Goal: Navigation & Orientation: Find specific page/section

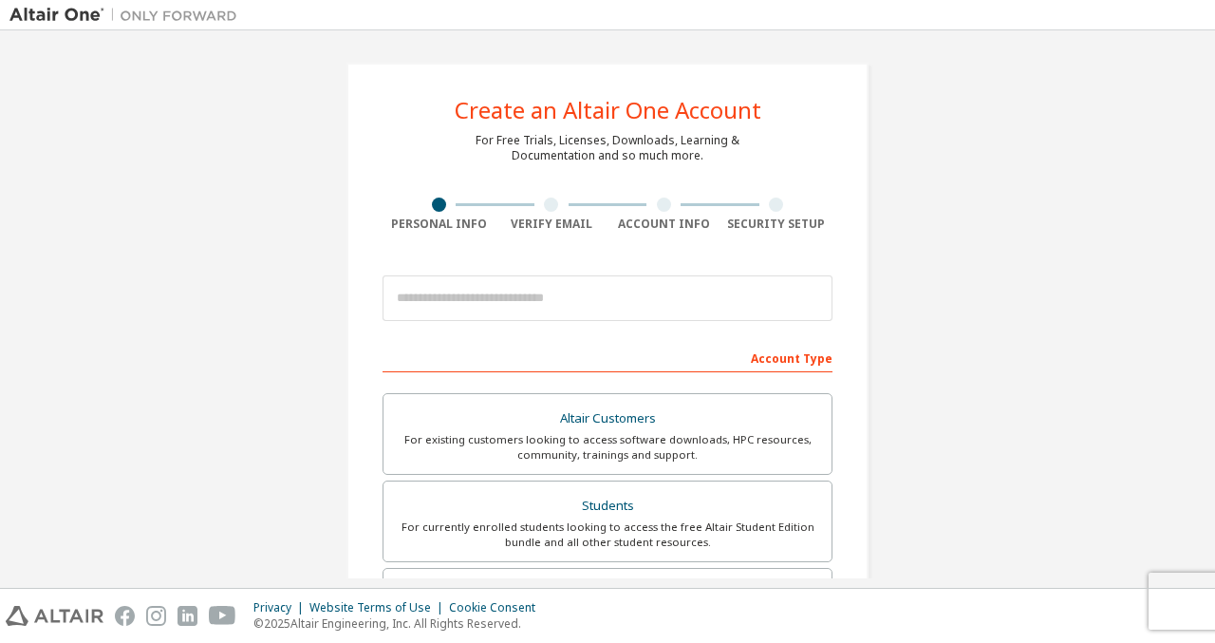
click at [720, 3] on div at bounding box center [719, 14] width 945 height 29
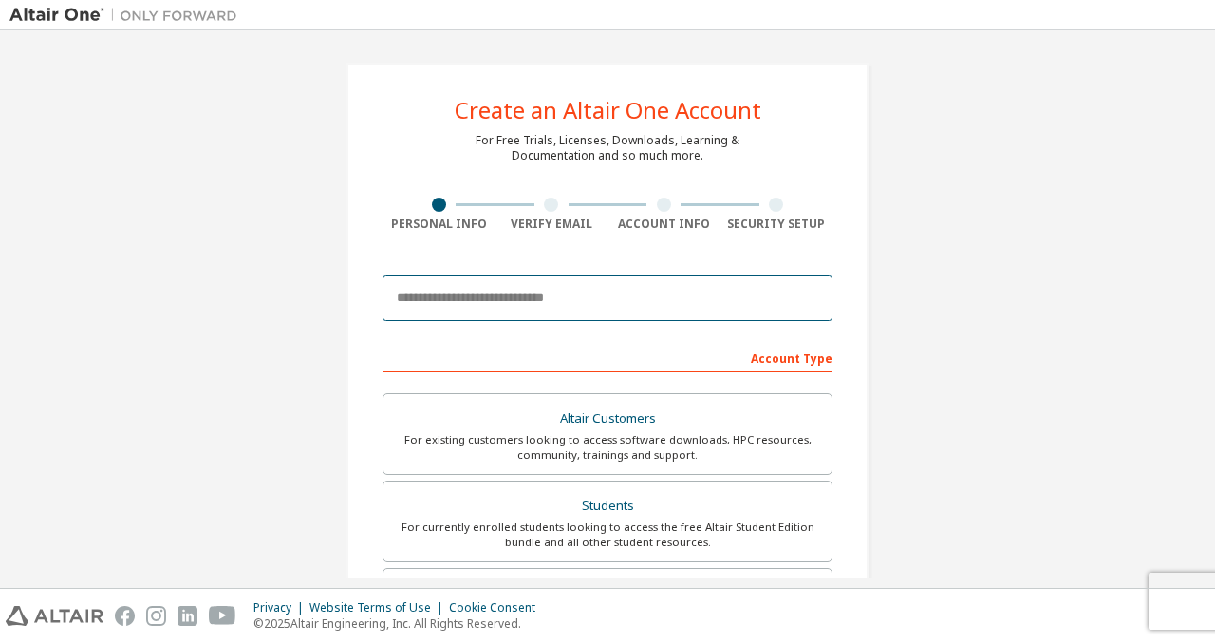
click at [521, 290] on input "email" at bounding box center [608, 298] width 450 height 46
type input "**********"
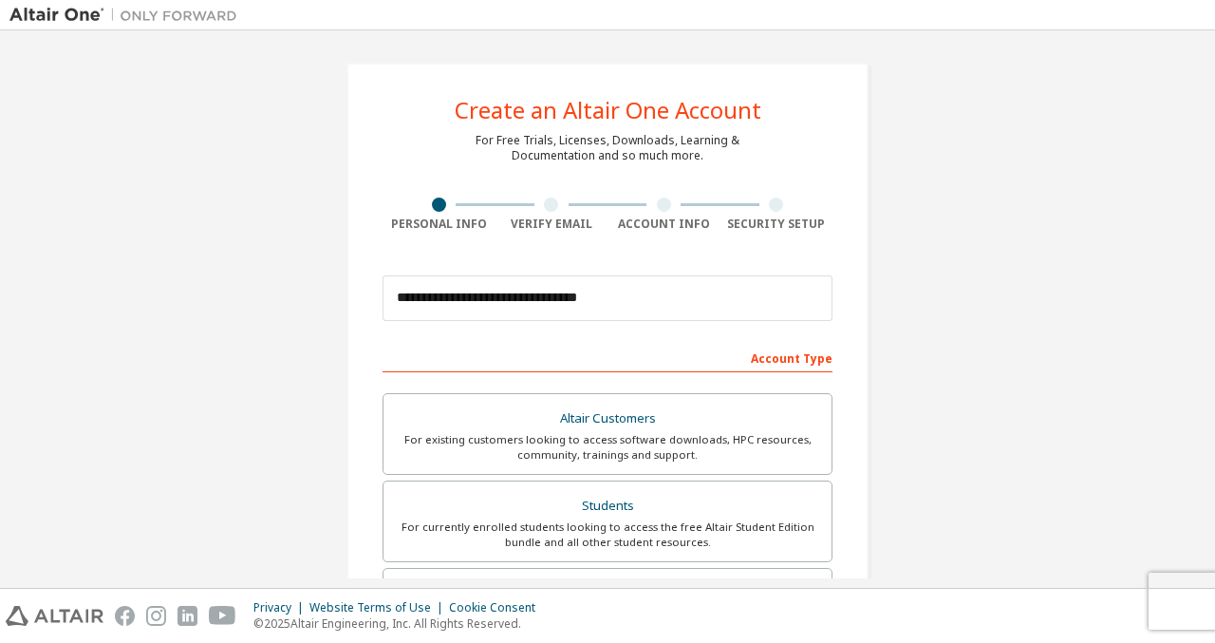
type input "*****"
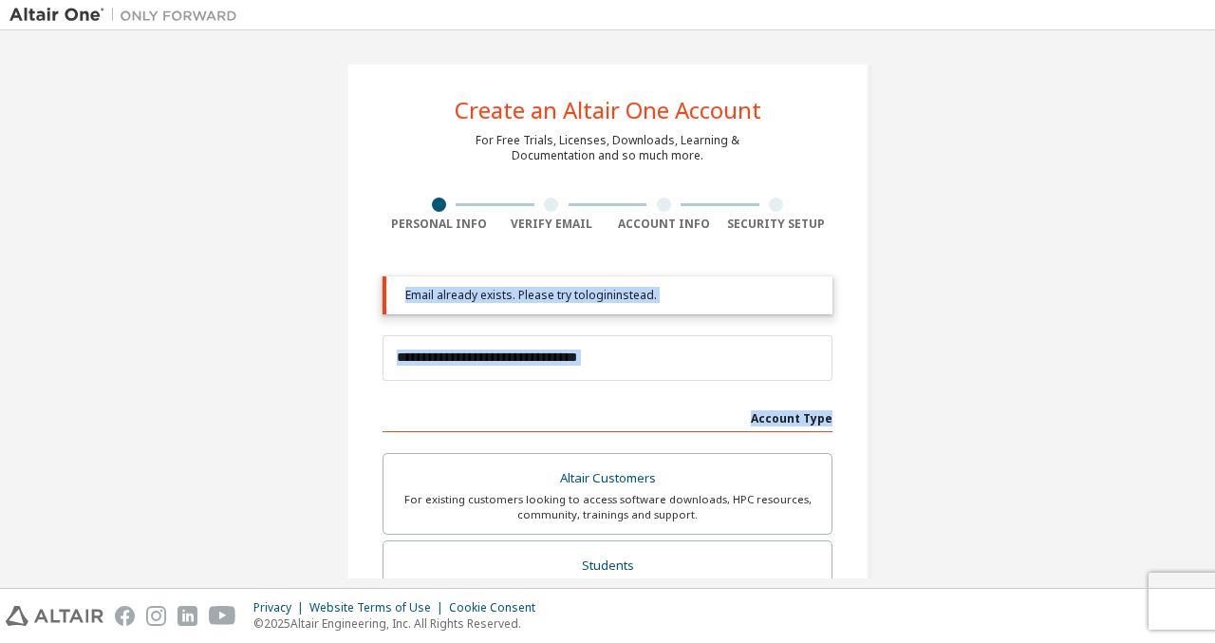
drag, startPoint x: 1214, startPoint y: 225, endPoint x: 1214, endPoint y: 350, distance: 125.3
click at [1214, 350] on div "**********" at bounding box center [607, 308] width 1215 height 557
drag, startPoint x: 1214, startPoint y: 350, endPoint x: 1088, endPoint y: 288, distance: 140.9
click at [1088, 288] on div "**********" at bounding box center [607, 573] width 1196 height 1066
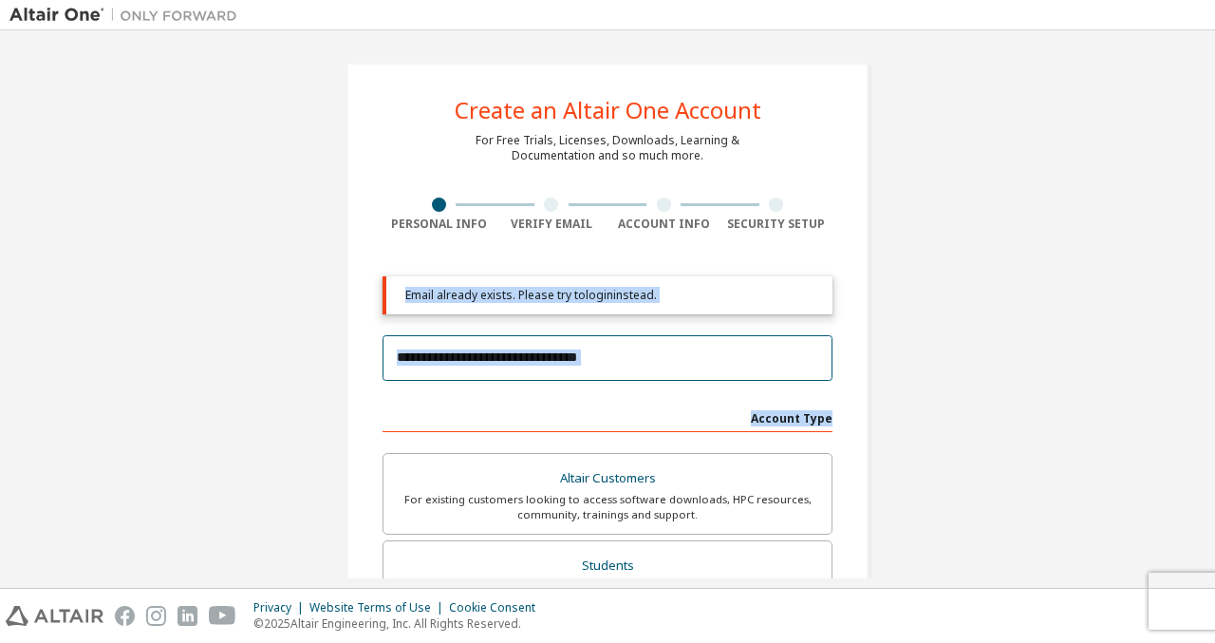
click at [594, 352] on input "**********" at bounding box center [608, 358] width 450 height 46
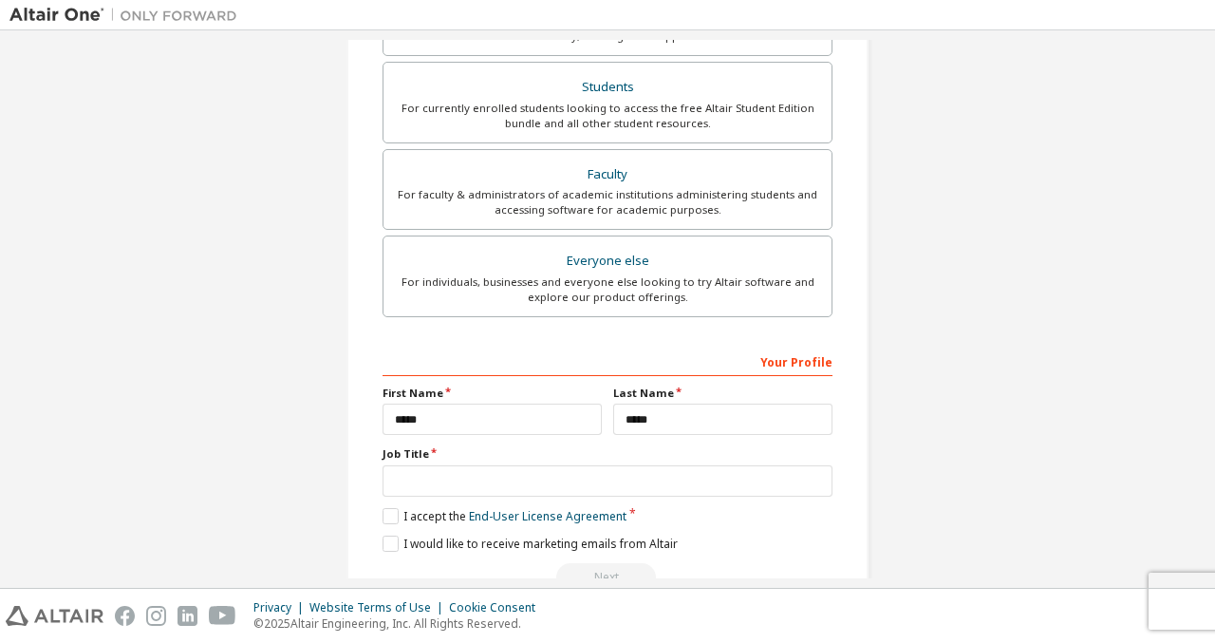
scroll to position [522, 0]
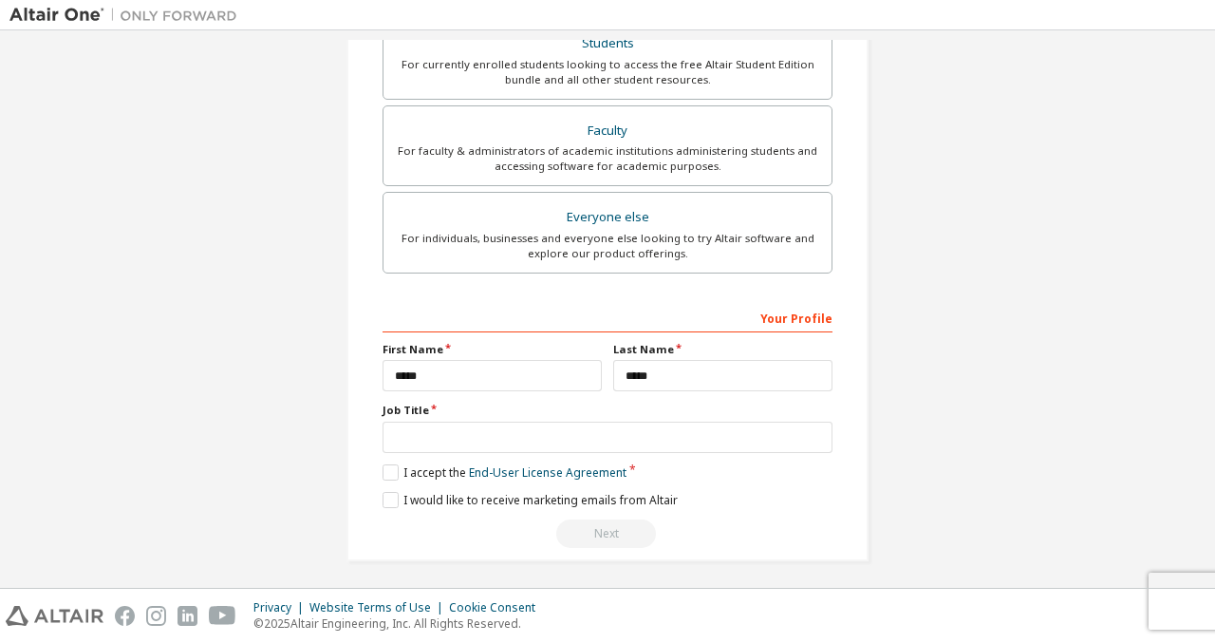
click at [969, 420] on div "**********" at bounding box center [607, 51] width 1196 height 1066
click at [448, 469] on label "I accept the End-User License Agreement" at bounding box center [505, 472] width 244 height 16
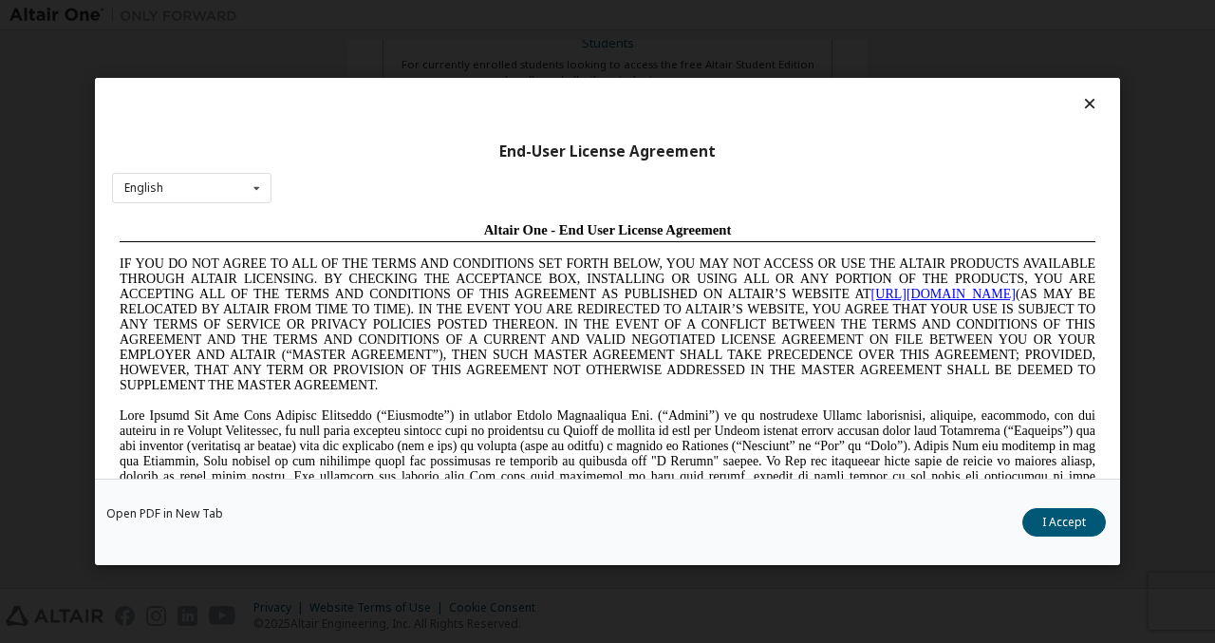
scroll to position [0, 0]
click at [1084, 110] on icon at bounding box center [1090, 103] width 20 height 17
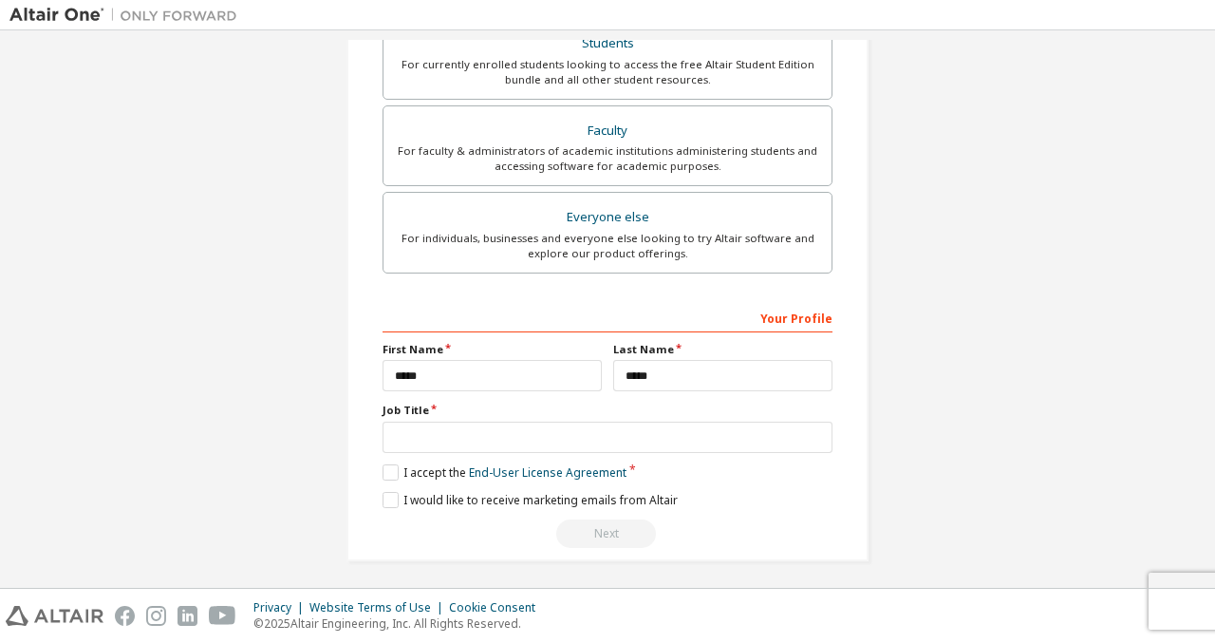
click at [1214, 267] on div "**********" at bounding box center [607, 308] width 1215 height 557
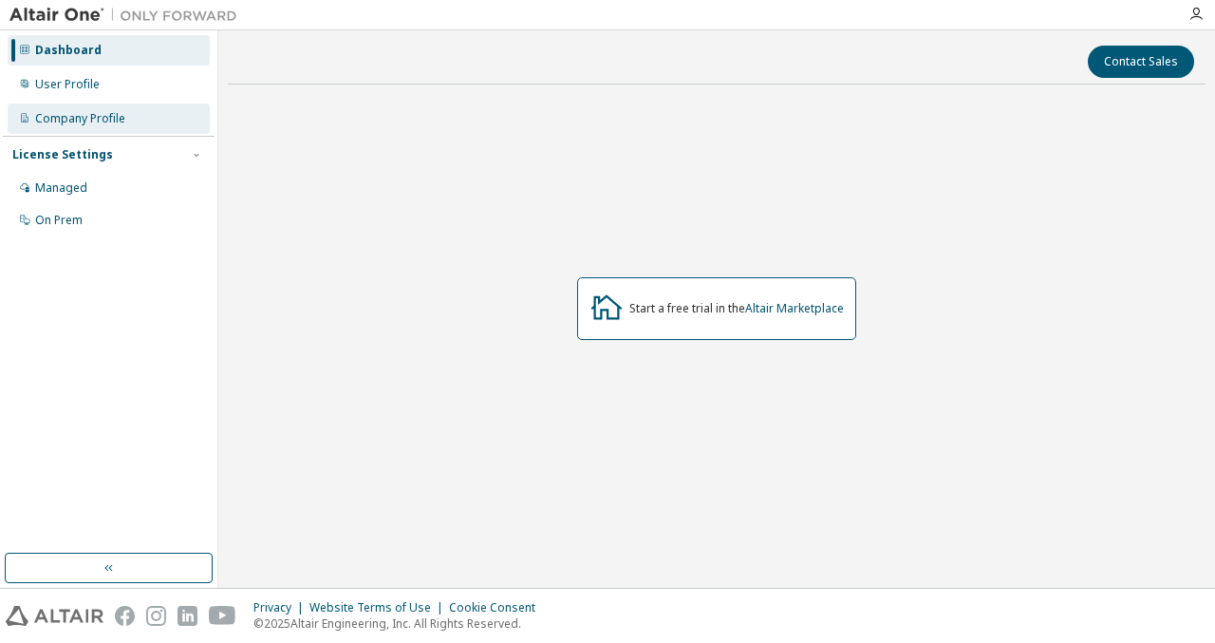
click at [112, 113] on div "Company Profile" at bounding box center [80, 118] width 90 height 15
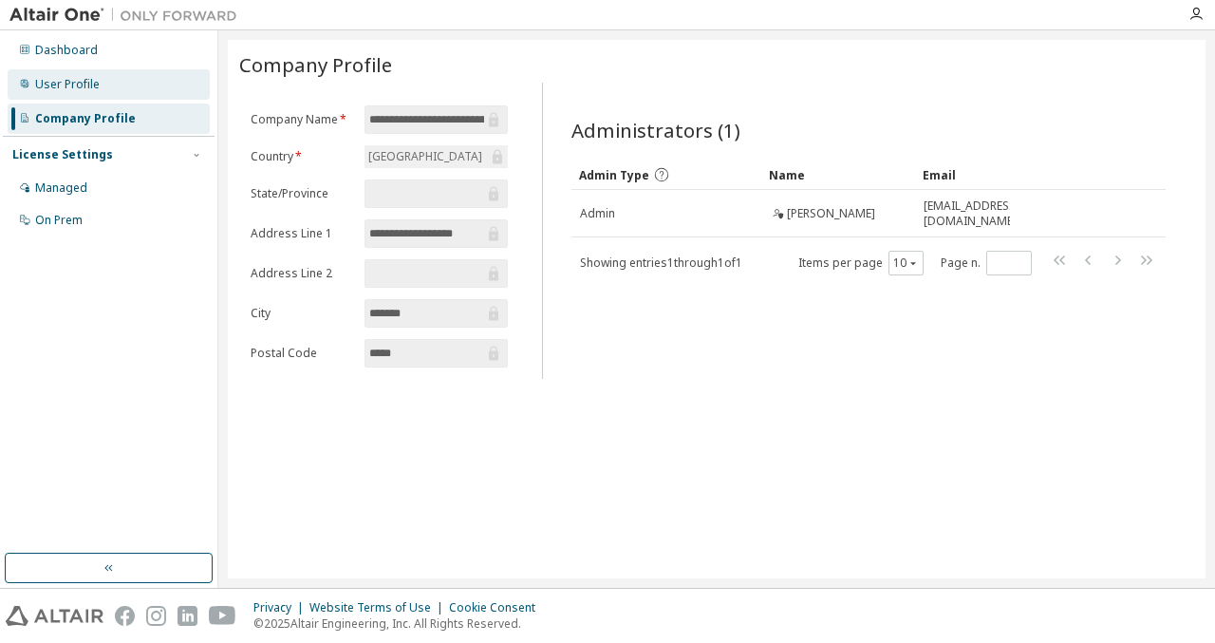
click at [116, 83] on div "User Profile" at bounding box center [109, 84] width 202 height 30
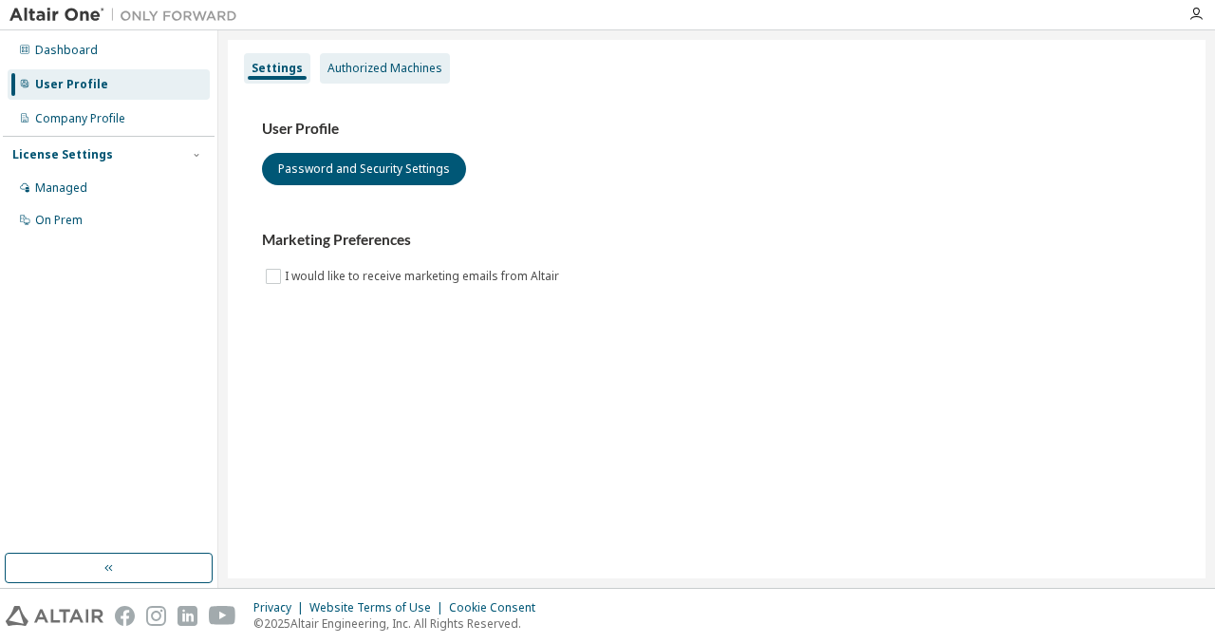
click at [349, 62] on div "Authorized Machines" at bounding box center [384, 68] width 115 height 15
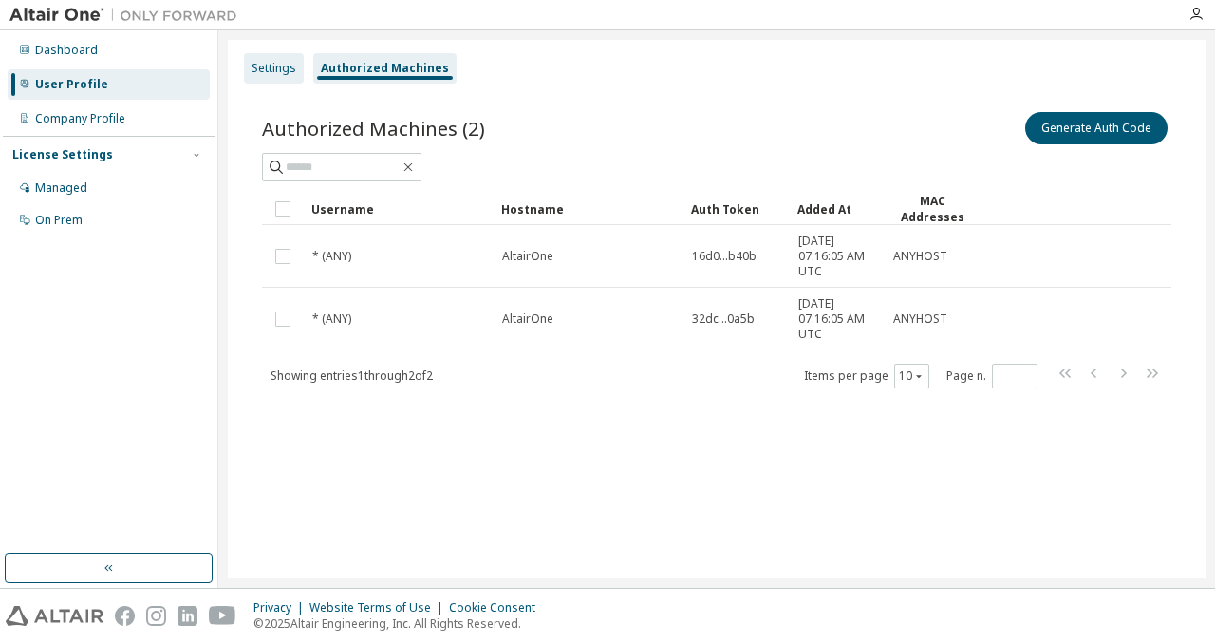
click at [279, 66] on div "Settings" at bounding box center [274, 68] width 45 height 15
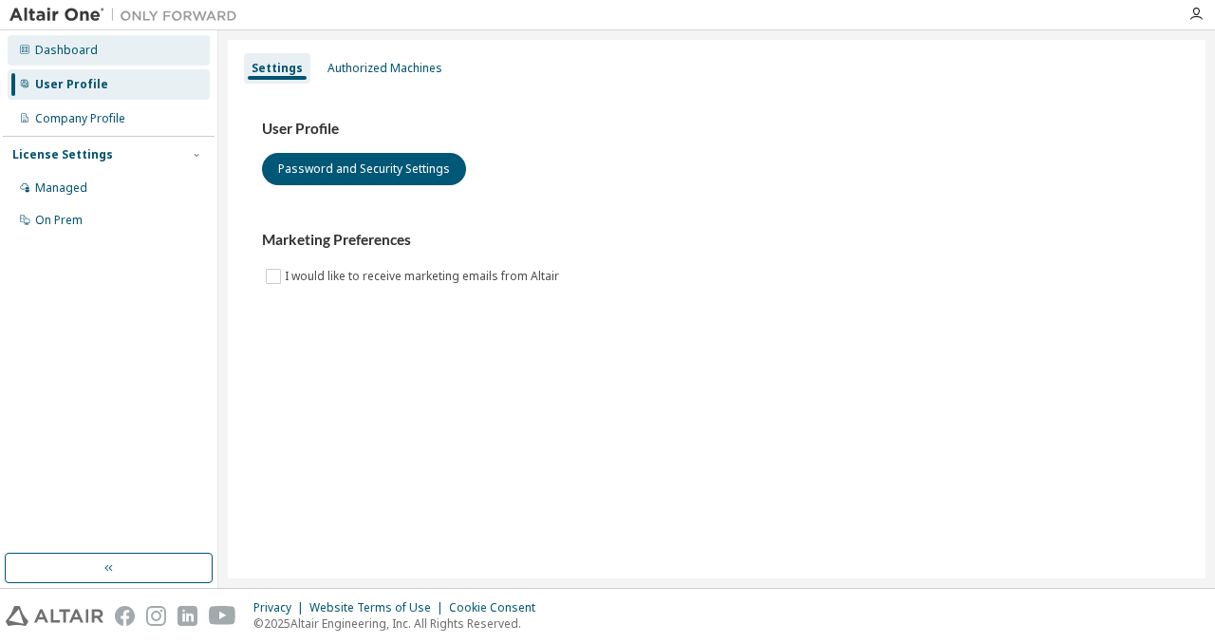
click at [80, 64] on div "Dashboard" at bounding box center [109, 50] width 202 height 30
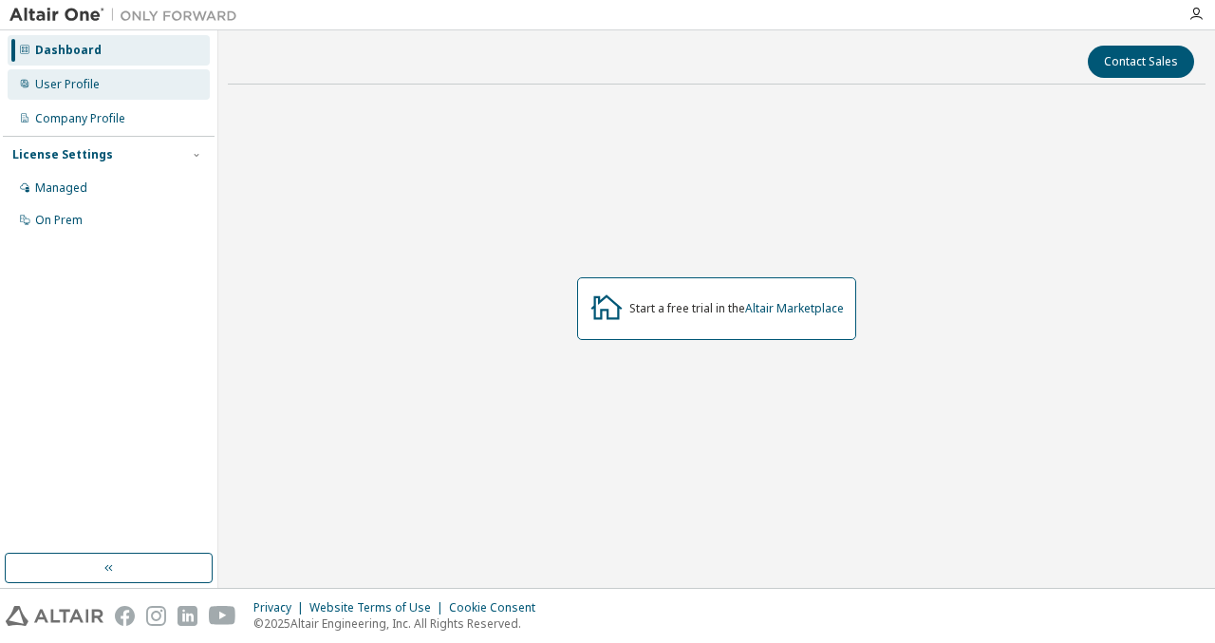
click at [84, 83] on div "User Profile" at bounding box center [67, 84] width 65 height 15
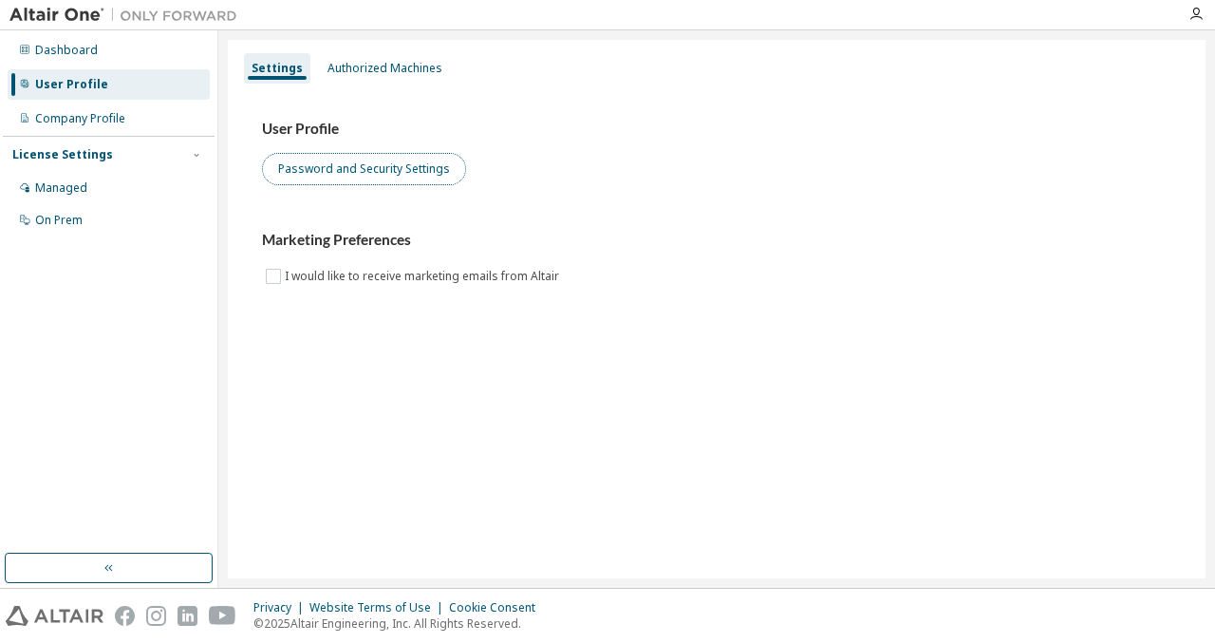
click at [406, 162] on button "Password and Security Settings" at bounding box center [364, 169] width 204 height 32
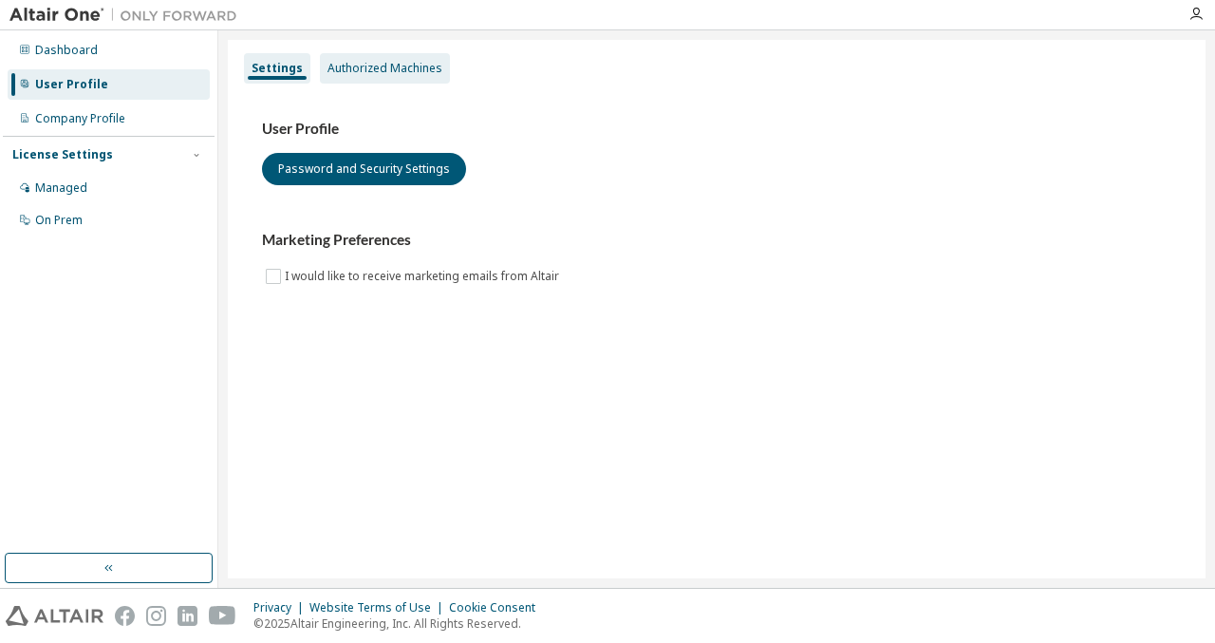
click at [387, 83] on div "Authorized Machines" at bounding box center [385, 68] width 130 height 30
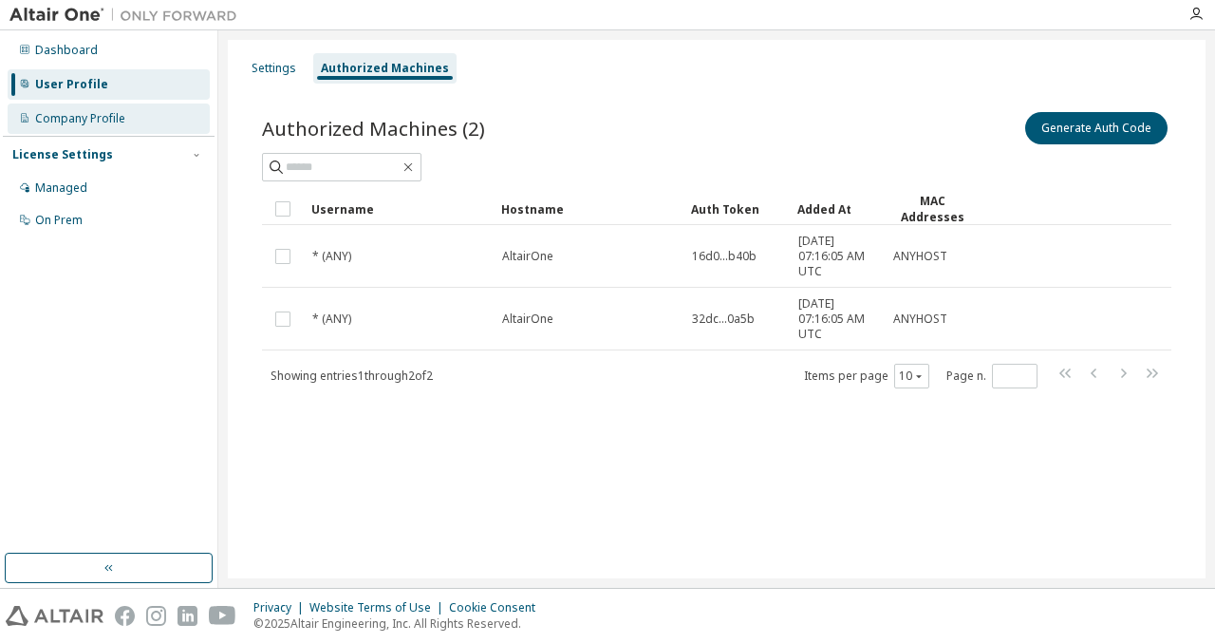
click at [152, 117] on div "Company Profile" at bounding box center [109, 118] width 202 height 30
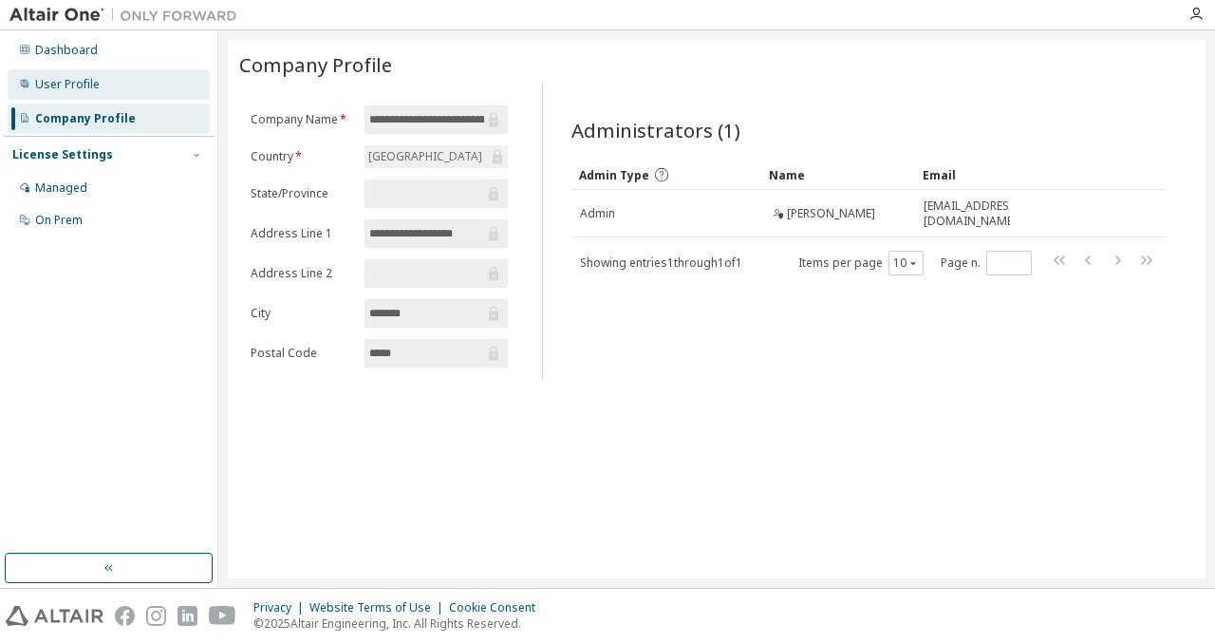
click at [140, 74] on div "User Profile" at bounding box center [109, 84] width 202 height 30
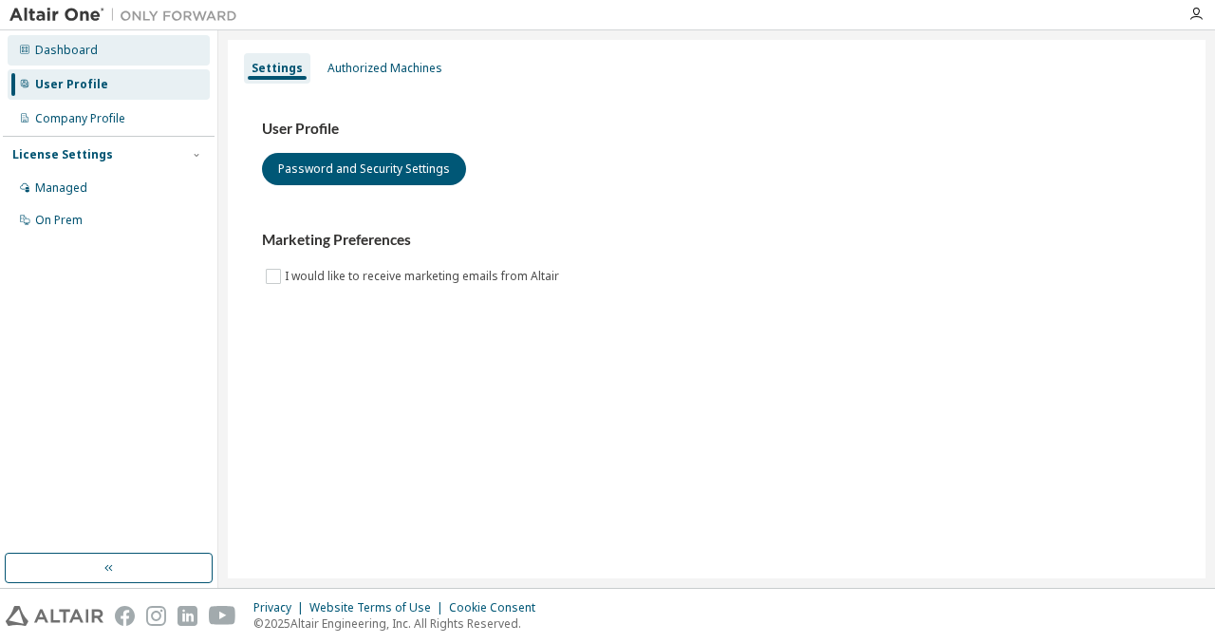
click at [105, 50] on div "Dashboard" at bounding box center [109, 50] width 202 height 30
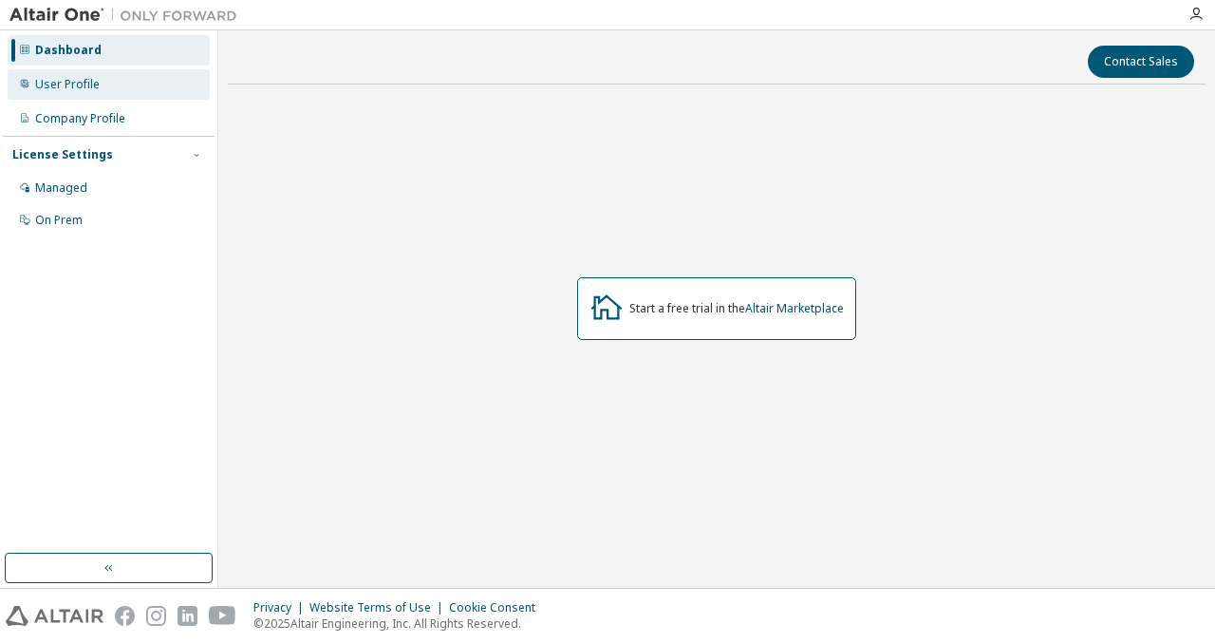
click at [139, 80] on div "User Profile" at bounding box center [109, 84] width 202 height 30
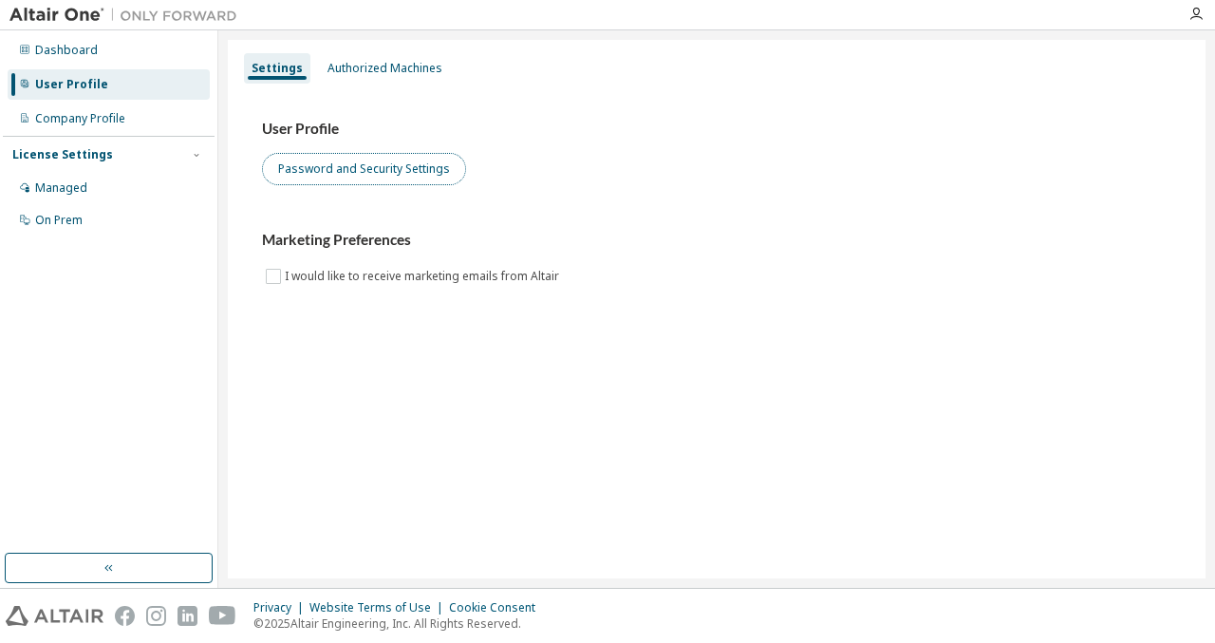
click at [368, 178] on button "Password and Security Settings" at bounding box center [364, 169] width 204 height 32
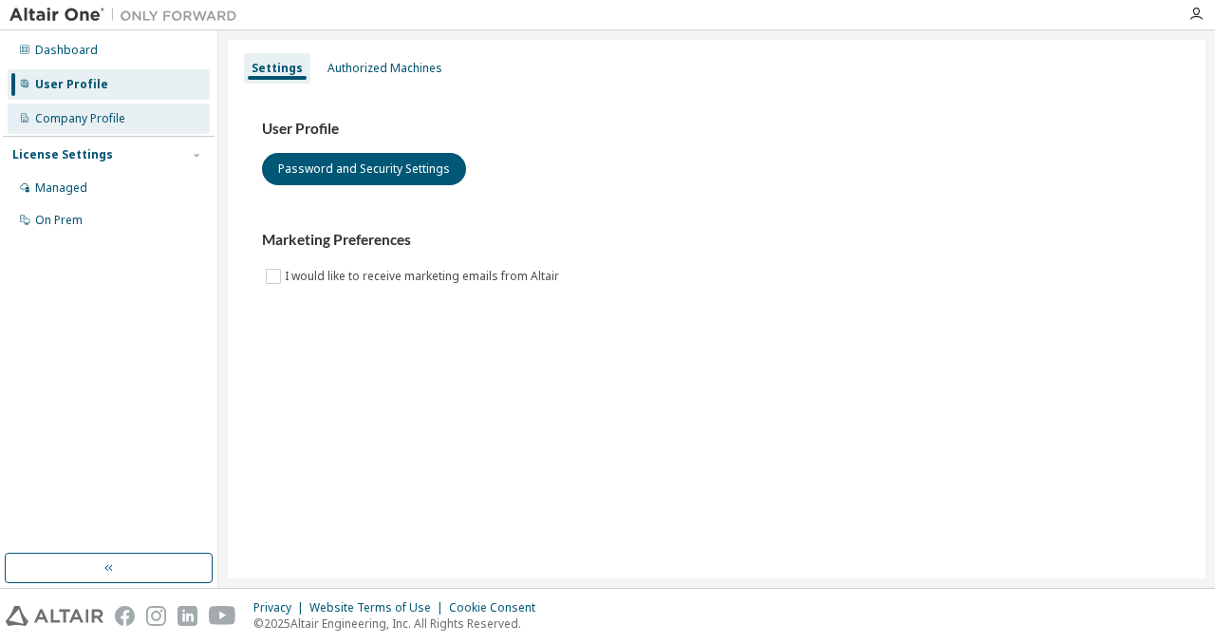
click at [112, 112] on div "Company Profile" at bounding box center [80, 118] width 90 height 15
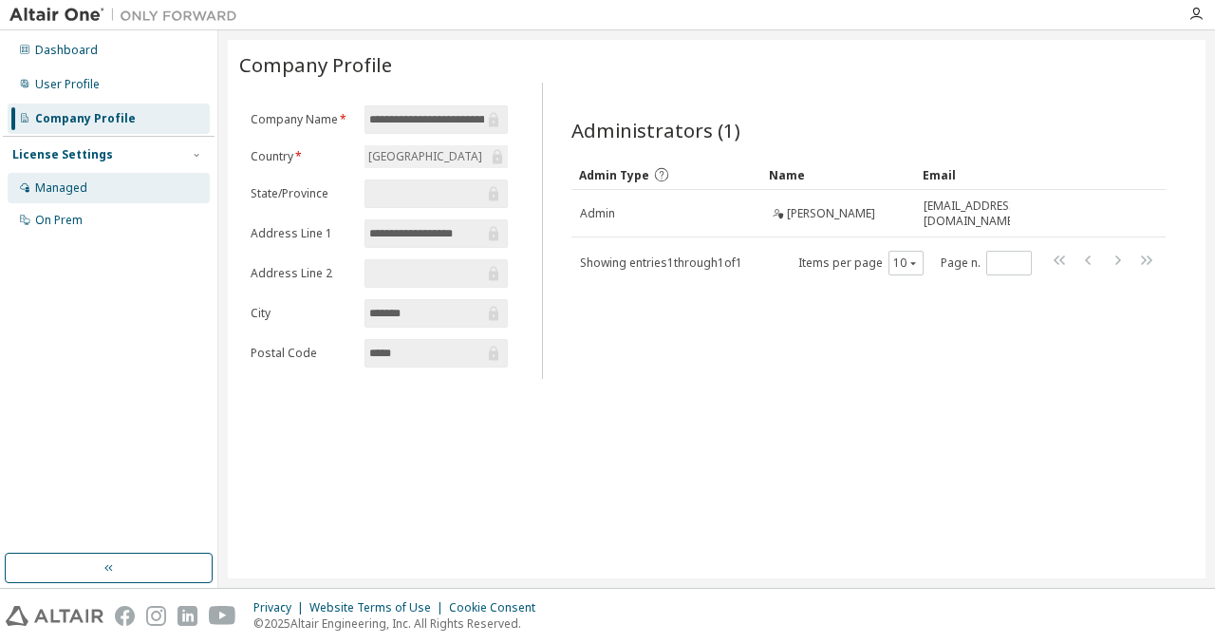
click at [110, 186] on div "Managed" at bounding box center [109, 188] width 202 height 30
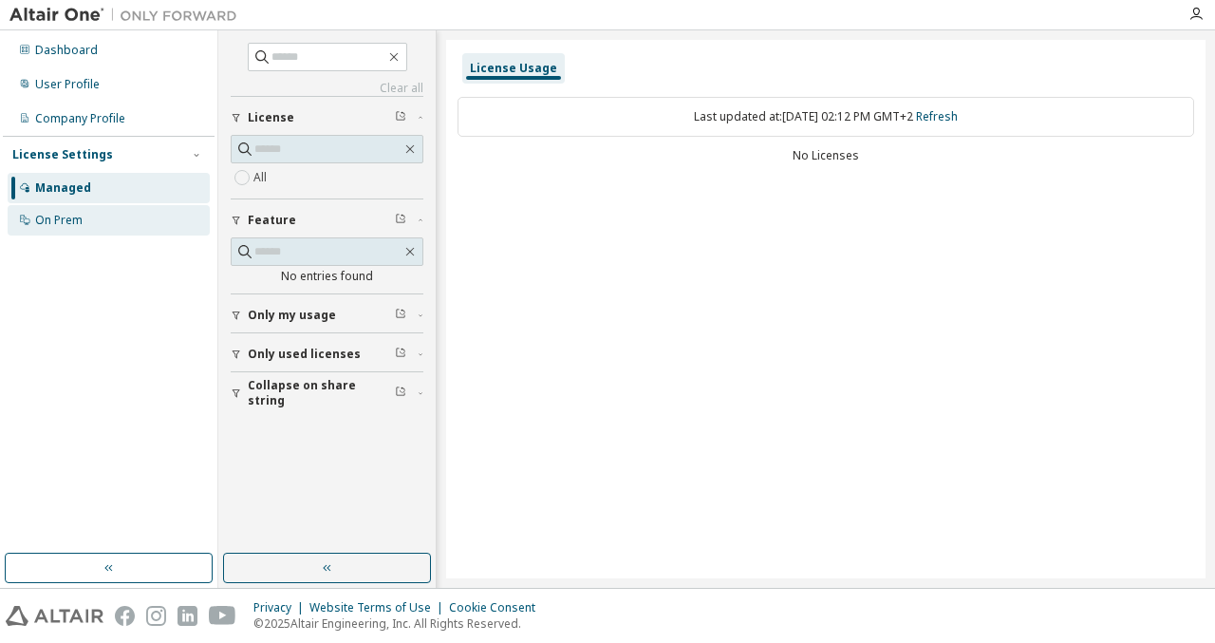
click at [120, 212] on div "On Prem" at bounding box center [109, 220] width 202 height 30
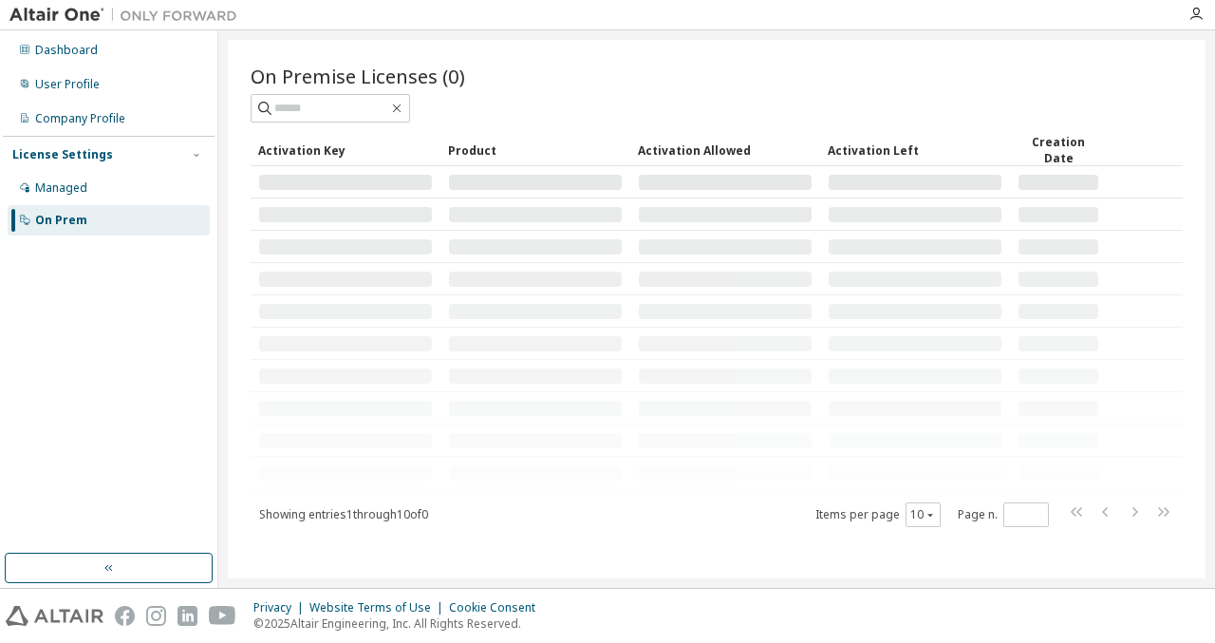
click at [120, 147] on div "License Settings" at bounding box center [108, 154] width 193 height 17
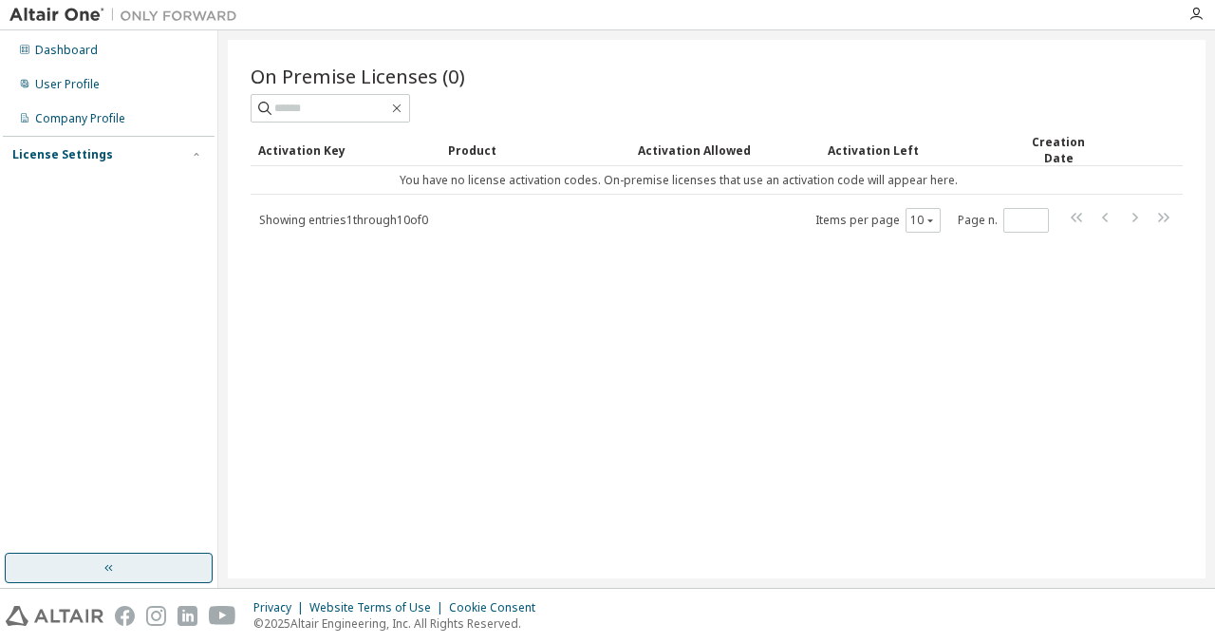
click at [178, 552] on button "button" at bounding box center [109, 567] width 208 height 30
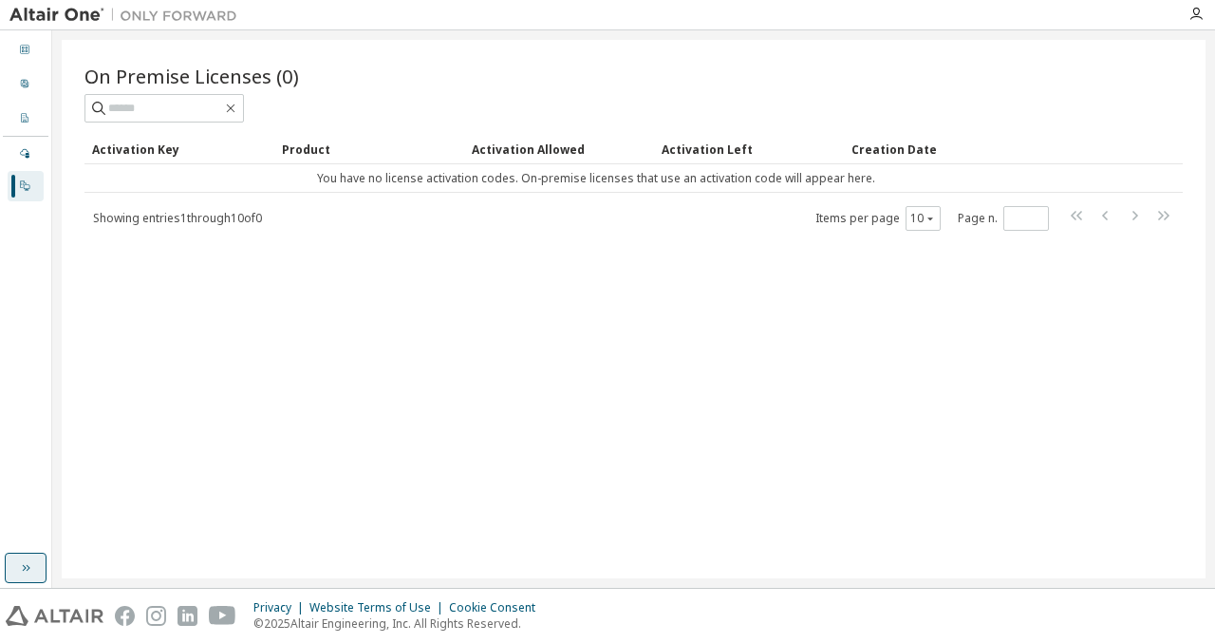
click at [24, 574] on icon "button" at bounding box center [25, 567] width 15 height 15
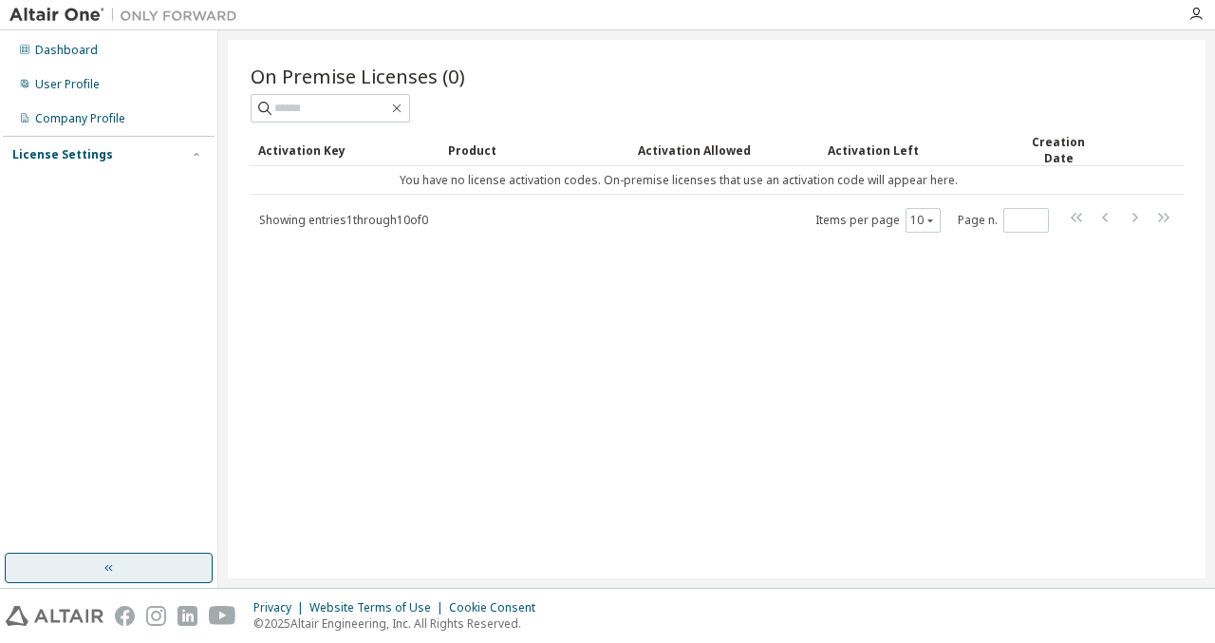
click at [1187, 17] on div at bounding box center [1196, 14] width 38 height 15
click at [1196, 17] on icon "button" at bounding box center [1195, 14] width 15 height 15
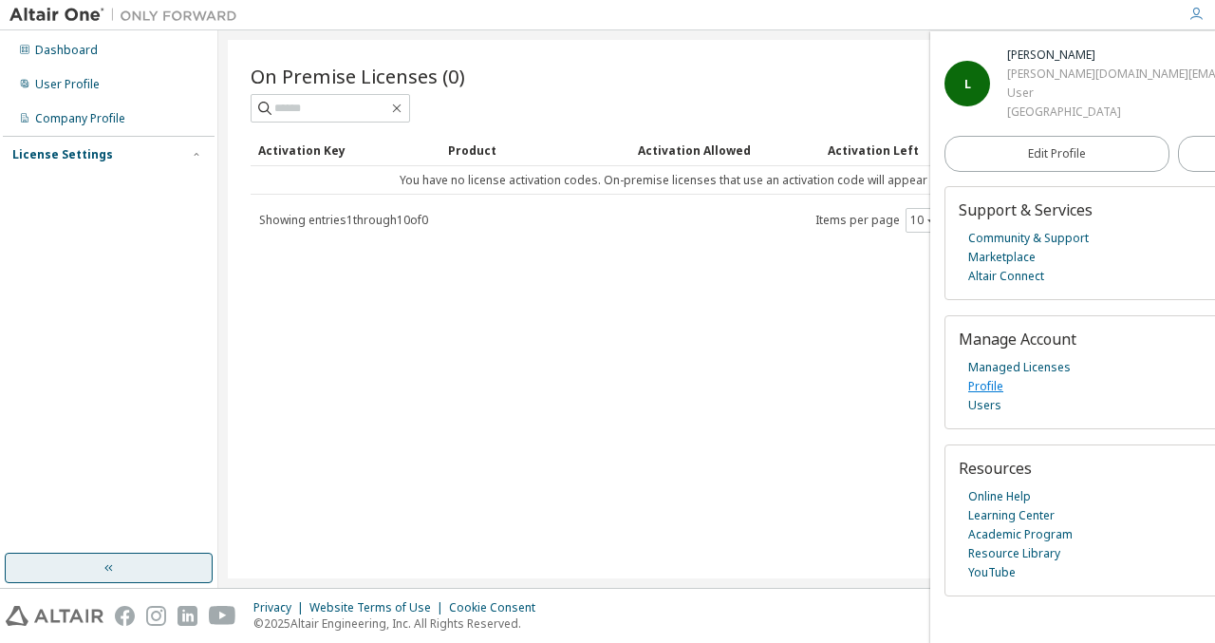
click at [988, 383] on link "Profile" at bounding box center [985, 386] width 35 height 19
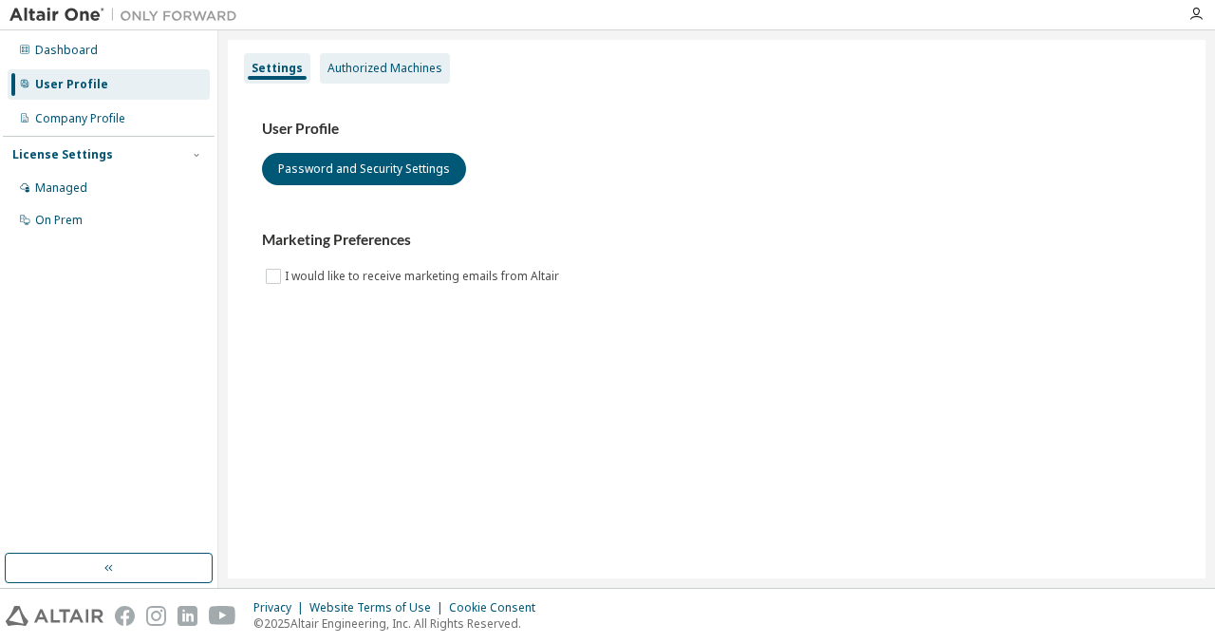
click at [357, 69] on div "Authorized Machines" at bounding box center [384, 68] width 115 height 15
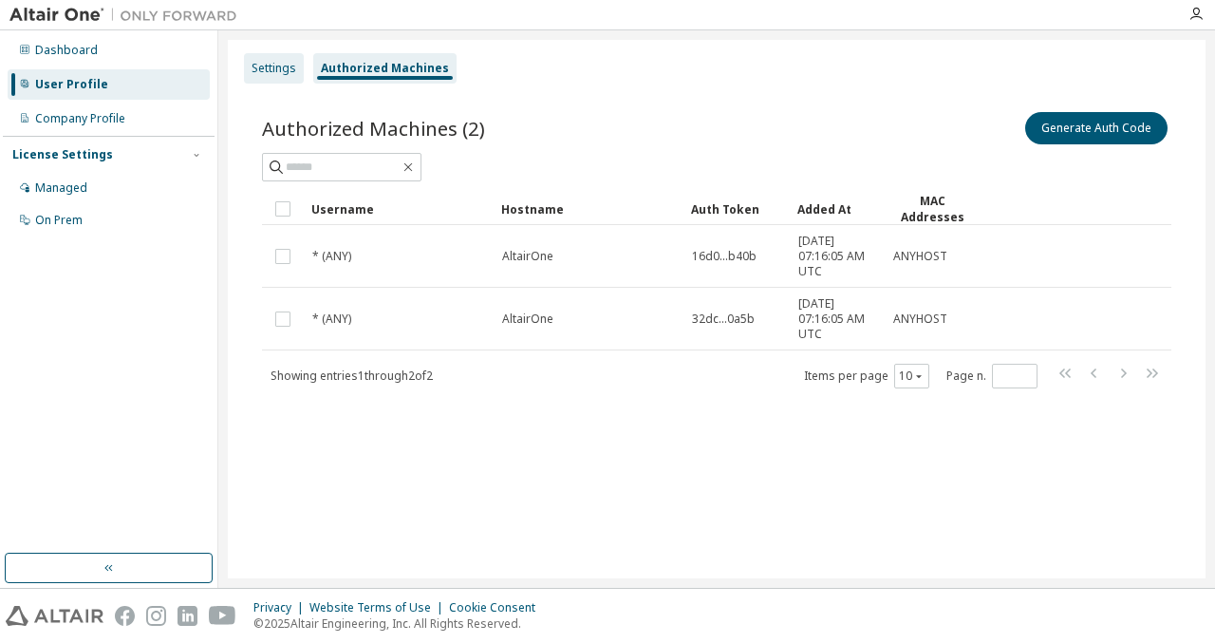
click at [292, 74] on div "Settings" at bounding box center [274, 68] width 45 height 15
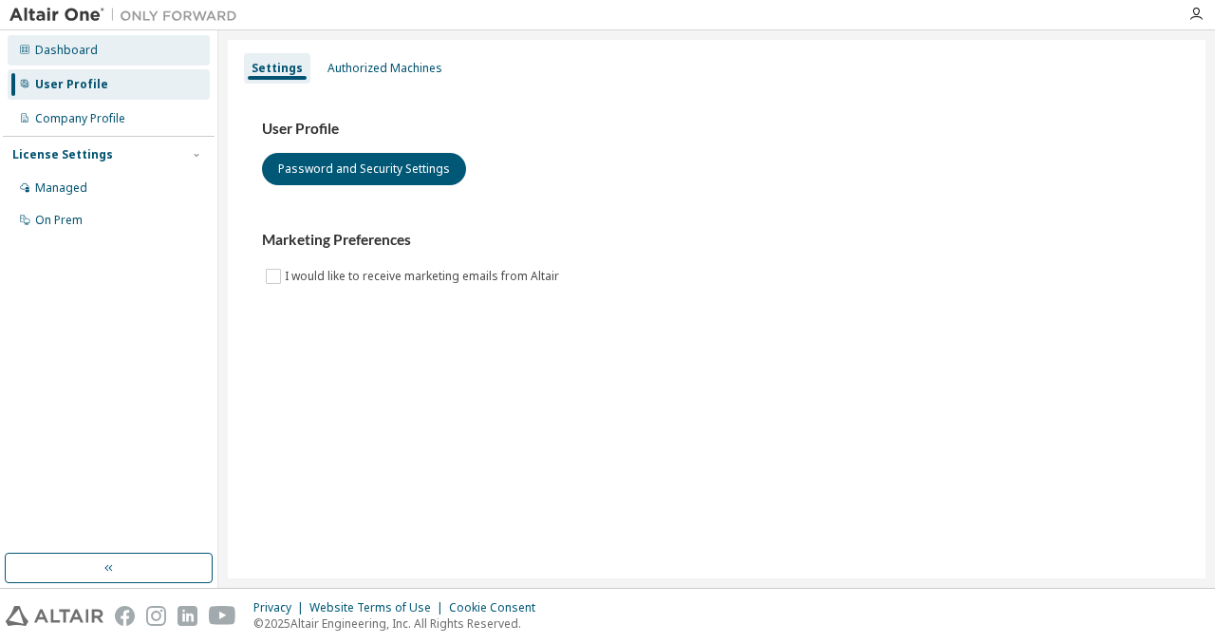
click at [93, 54] on div "Dashboard" at bounding box center [66, 50] width 63 height 15
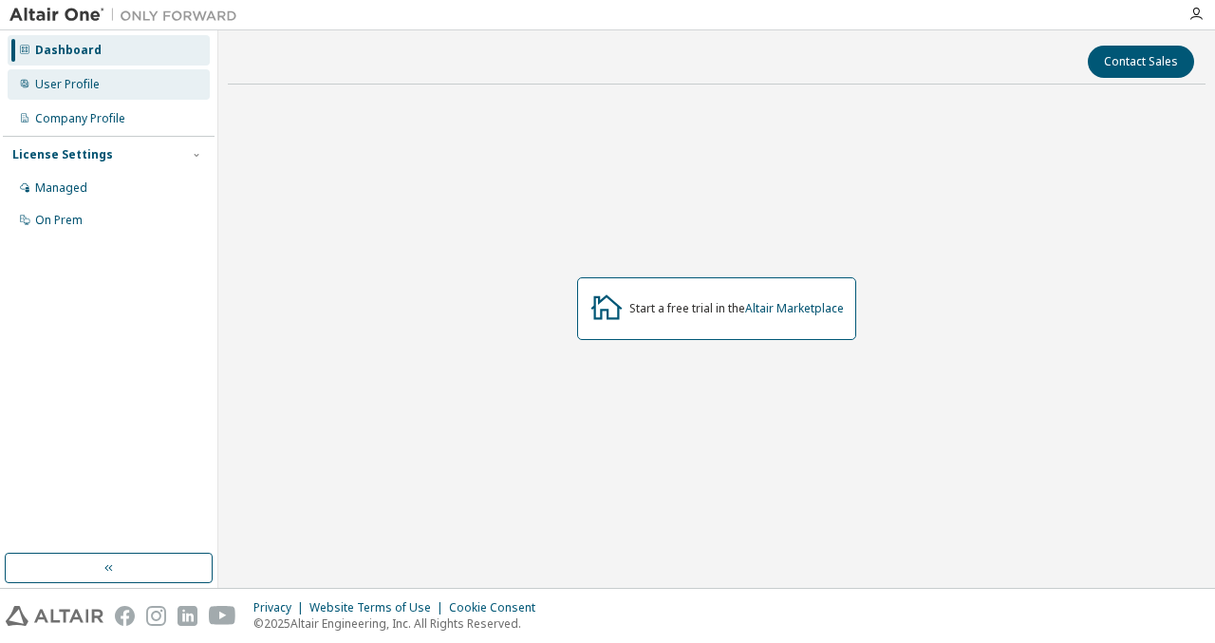
click at [96, 85] on div "User Profile" at bounding box center [67, 84] width 65 height 15
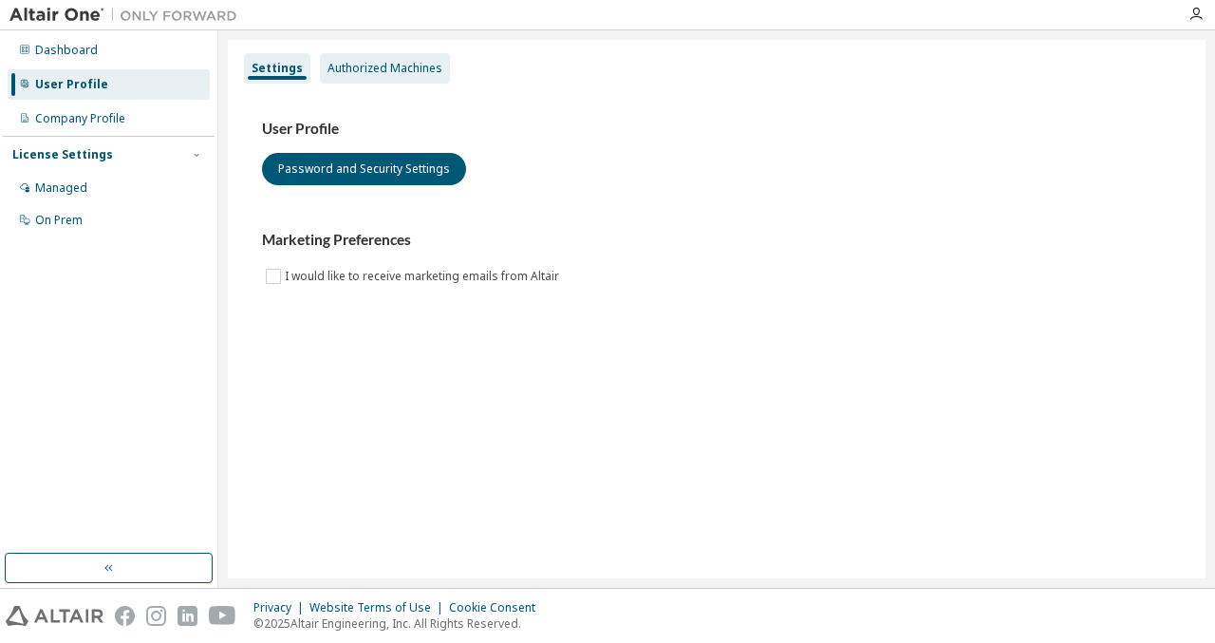
click at [371, 77] on div "Authorized Machines" at bounding box center [385, 68] width 130 height 30
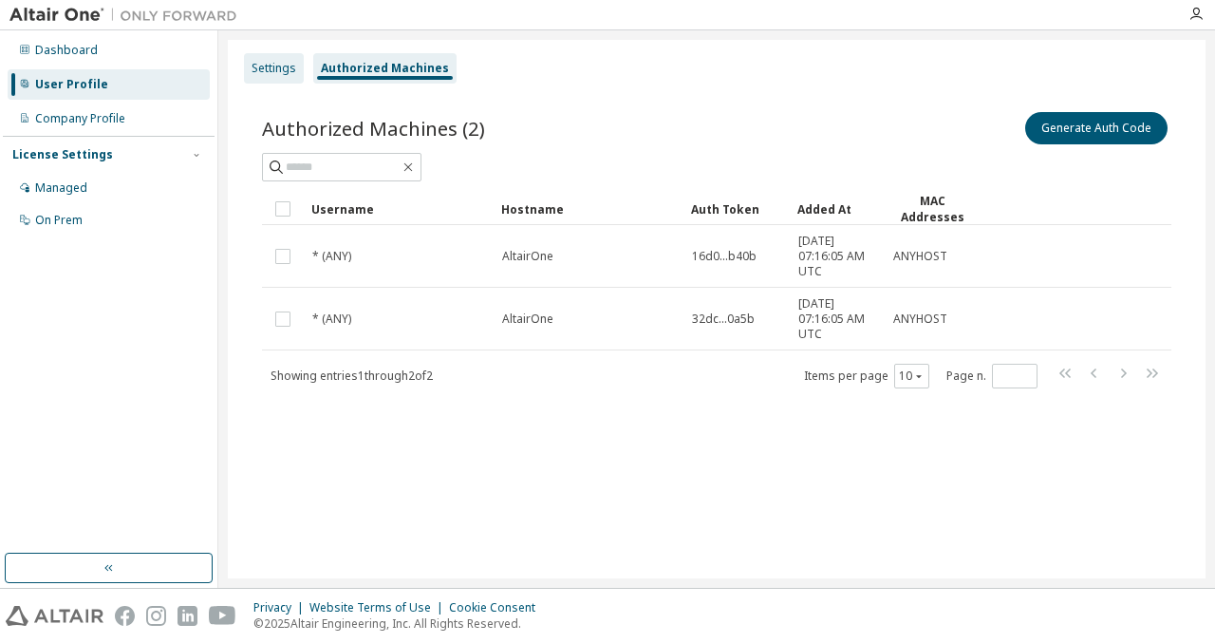
click at [273, 62] on div "Settings" at bounding box center [274, 68] width 45 height 15
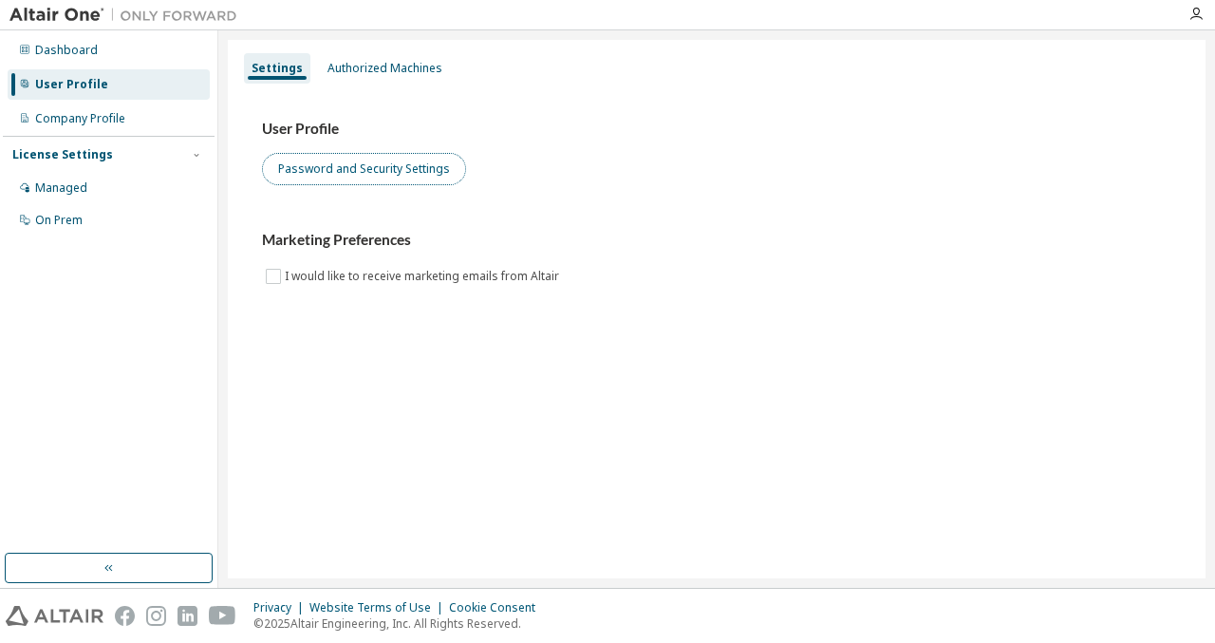
click at [423, 176] on button "Password and Security Settings" at bounding box center [364, 169] width 204 height 32
click at [380, 168] on button "Password and Security Settings" at bounding box center [364, 169] width 204 height 32
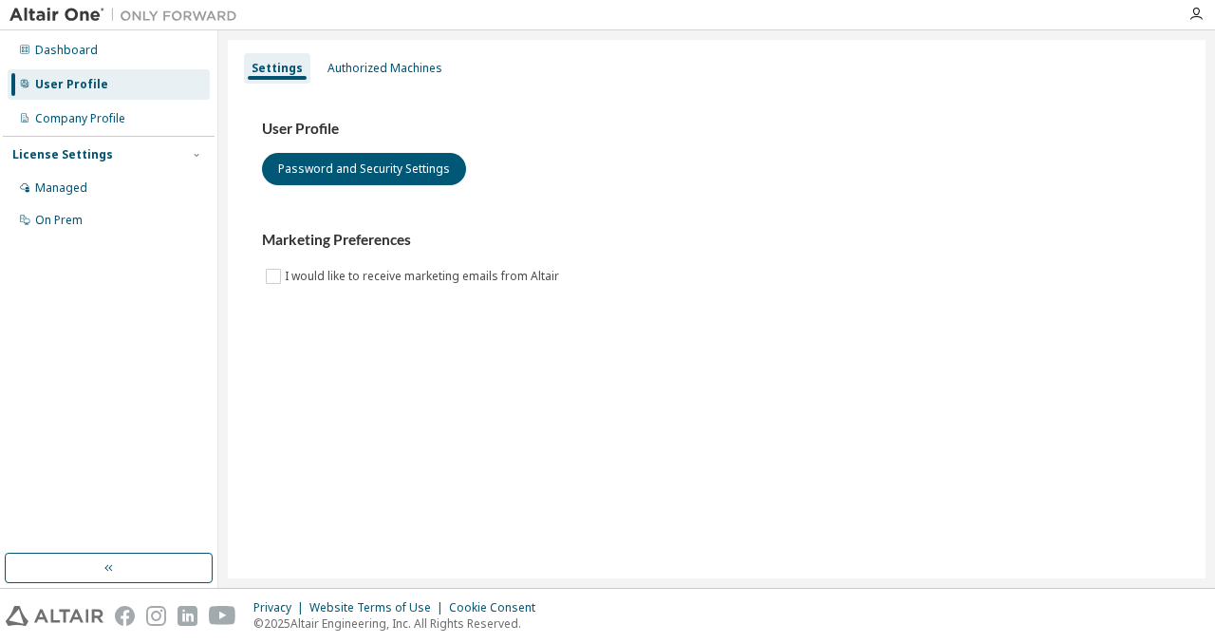
click at [80, 7] on img at bounding box center [127, 15] width 237 height 19
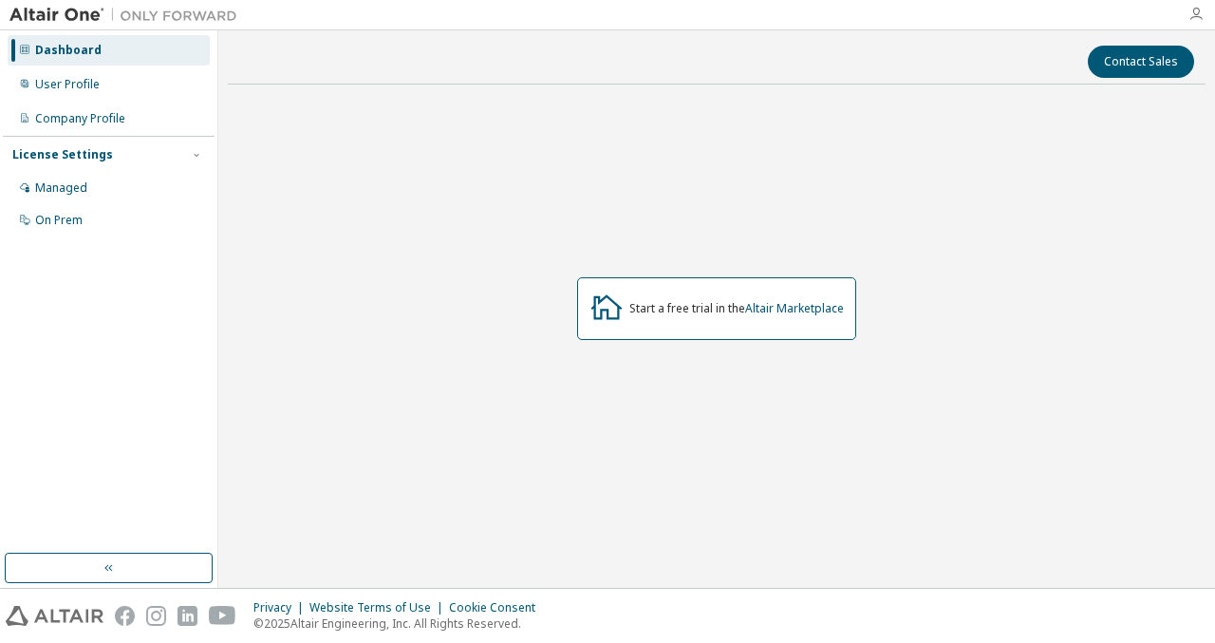
click at [1198, 14] on icon "button" at bounding box center [1195, 14] width 15 height 15
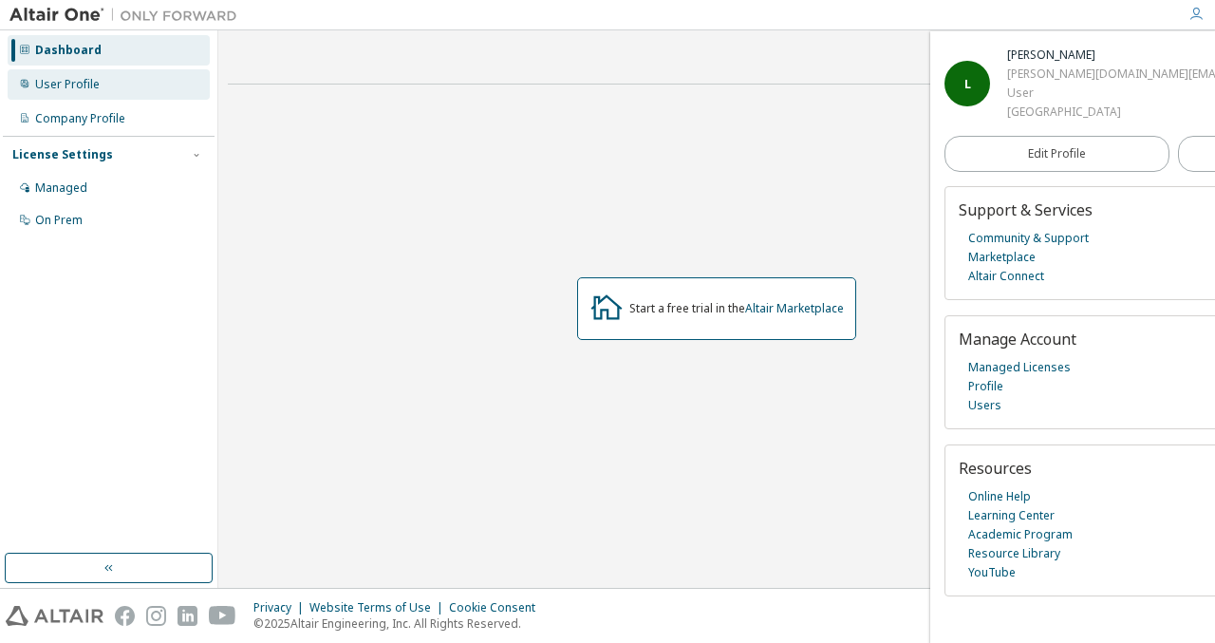
click at [82, 81] on div "User Profile" at bounding box center [67, 84] width 65 height 15
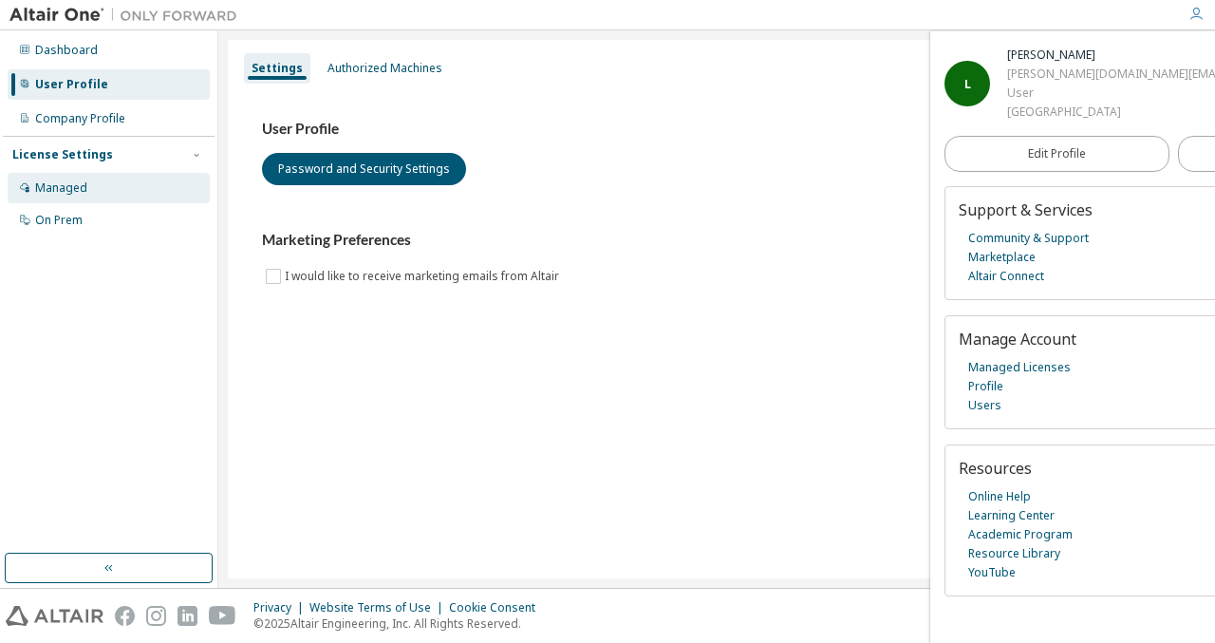
click at [95, 183] on div "Managed" at bounding box center [109, 188] width 202 height 30
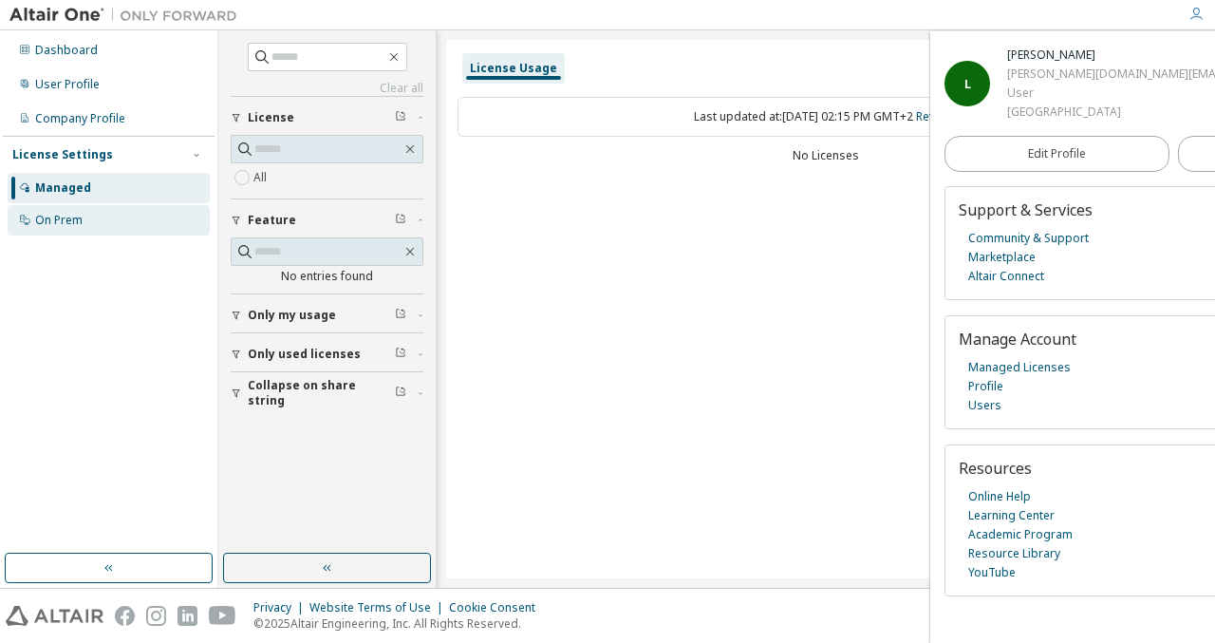
click at [84, 215] on div "On Prem" at bounding box center [109, 220] width 202 height 30
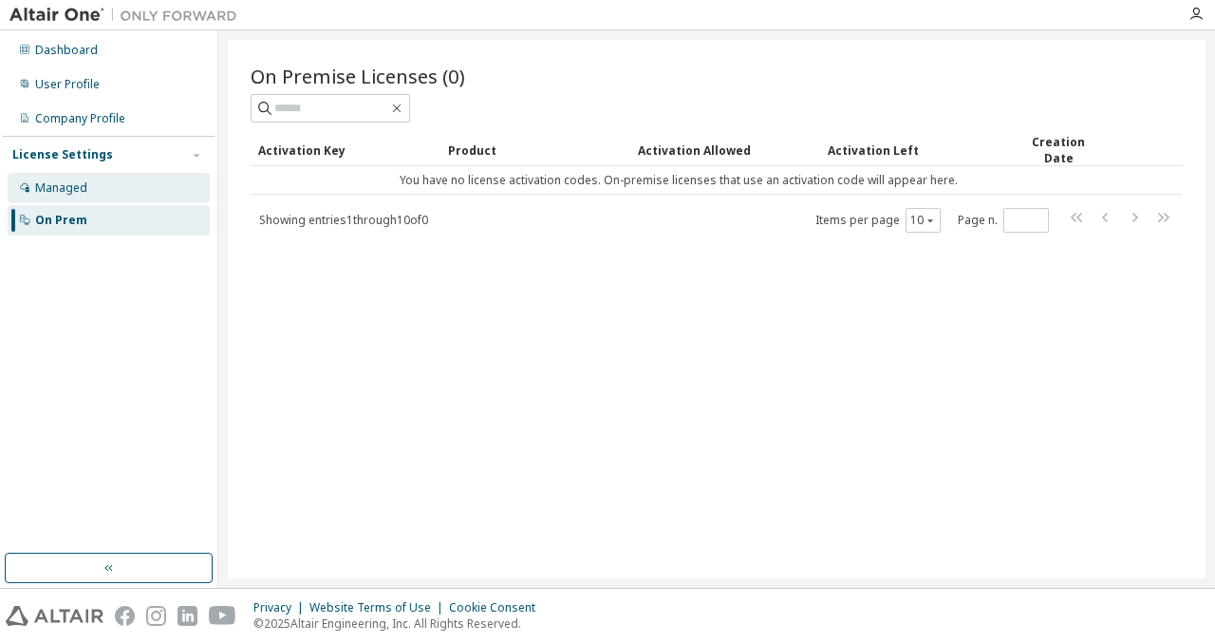
click at [28, 185] on icon at bounding box center [24, 186] width 11 height 11
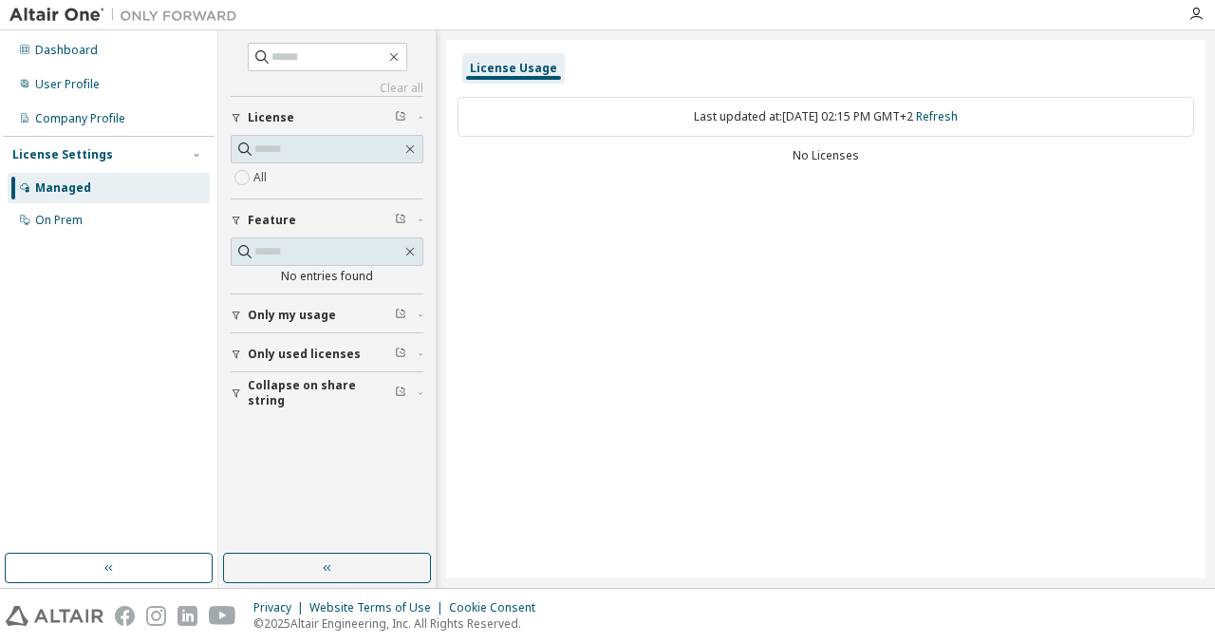
click at [506, 64] on div "License Usage" at bounding box center [513, 68] width 87 height 15
click at [833, 158] on div "No Licenses" at bounding box center [826, 155] width 737 height 15
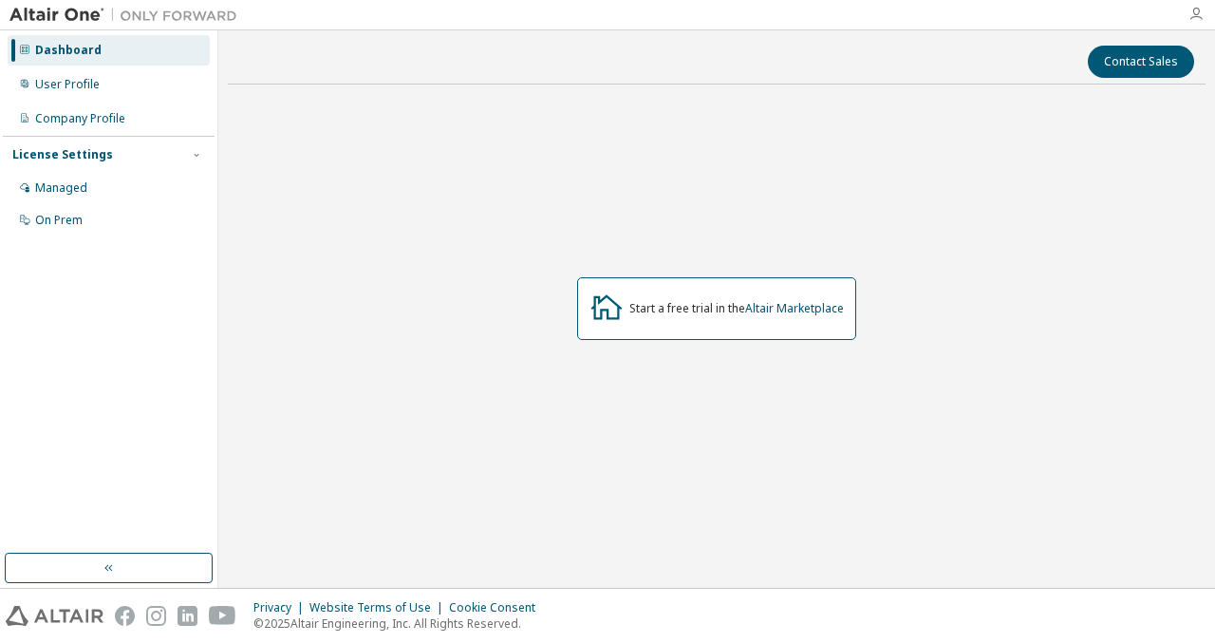
click at [1194, 14] on icon "button" at bounding box center [1195, 14] width 15 height 15
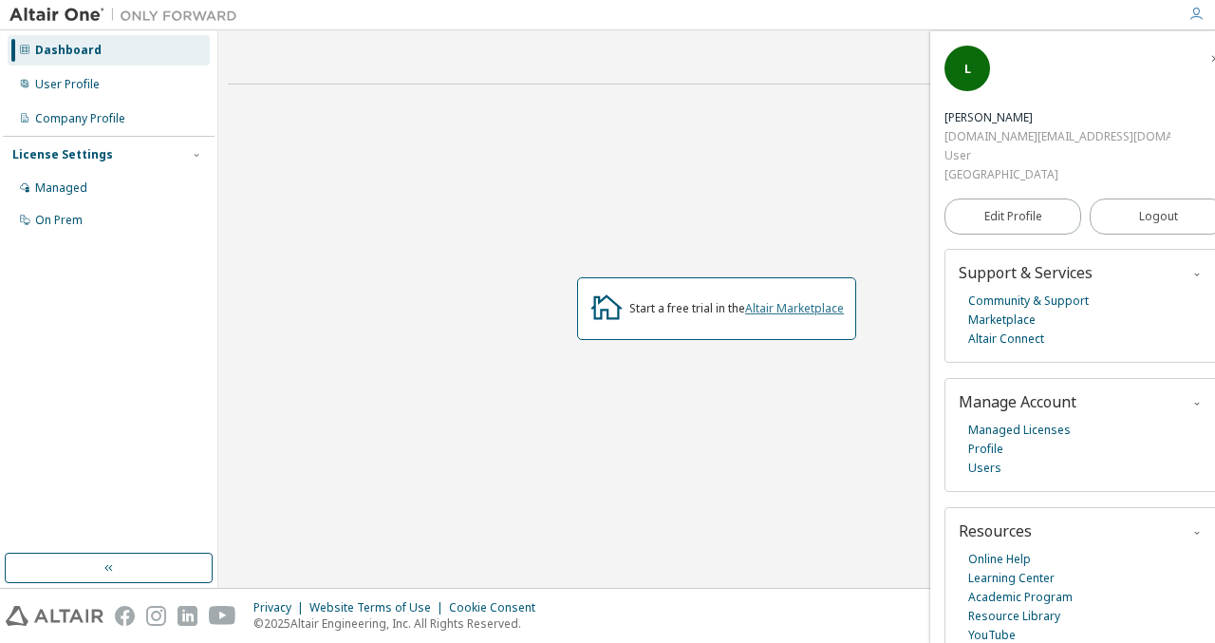
click at [793, 301] on link "Altair Marketplace" at bounding box center [794, 308] width 99 height 16
